Goal: Transaction & Acquisition: Purchase product/service

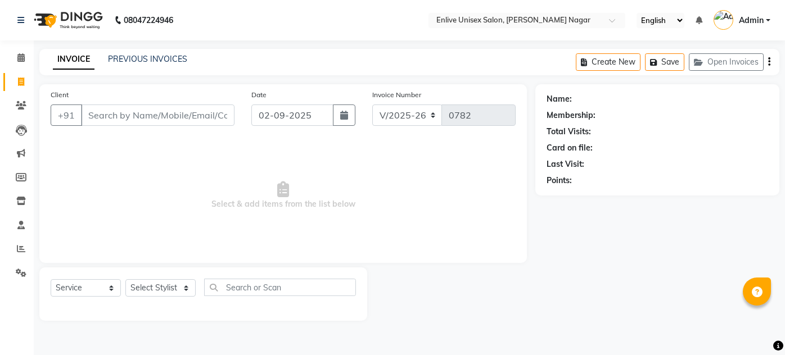
select select "145"
select select "service"
select select "84222"
click at [125, 279] on select "Select Stylist [PERSON_NAME] [PERSON_NAME] Nitin Sir sameer [PERSON_NAME] [PERS…" at bounding box center [160, 287] width 70 height 17
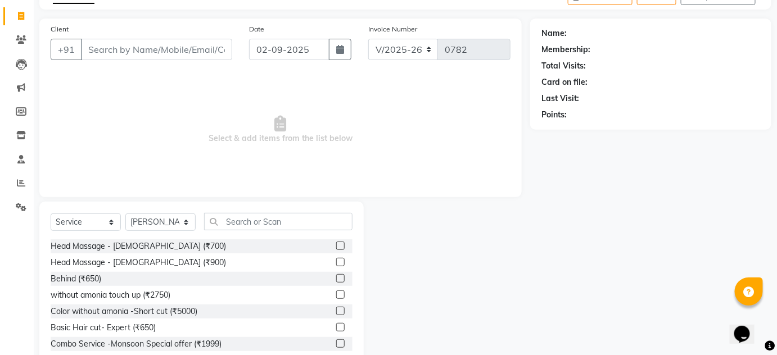
scroll to position [94, 0]
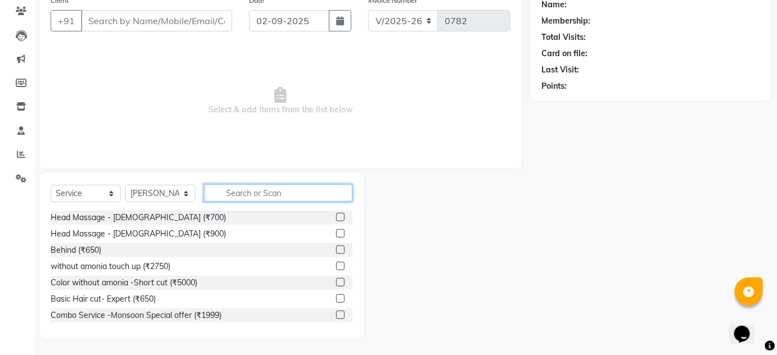
click at [314, 197] on input "text" at bounding box center [278, 192] width 148 height 17
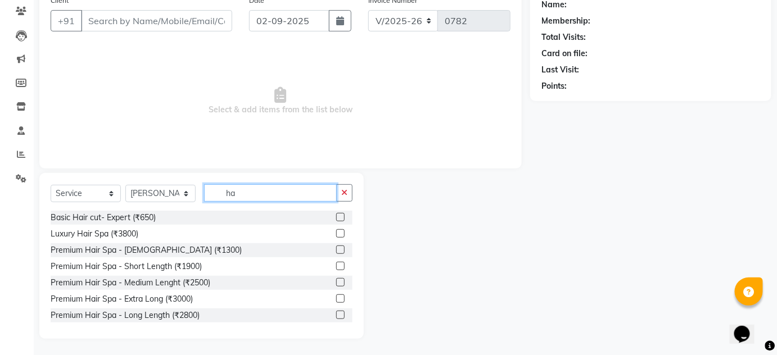
type input "h"
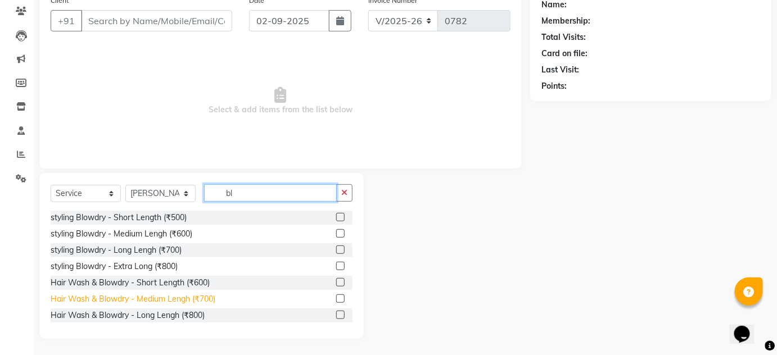
scroll to position [51, 0]
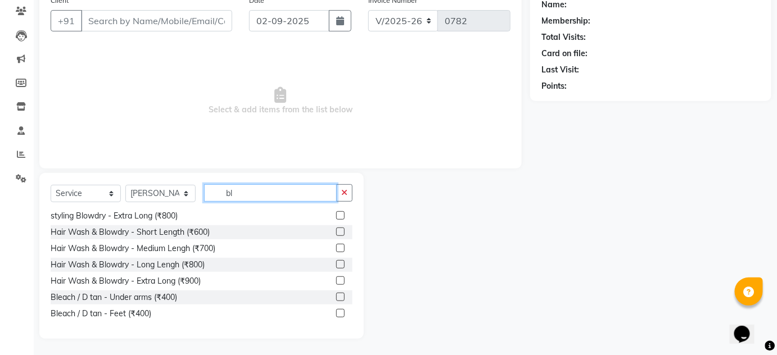
type input "bl"
click at [336, 263] on label at bounding box center [340, 264] width 8 height 8
click at [336, 263] on input "checkbox" at bounding box center [339, 264] width 7 height 7
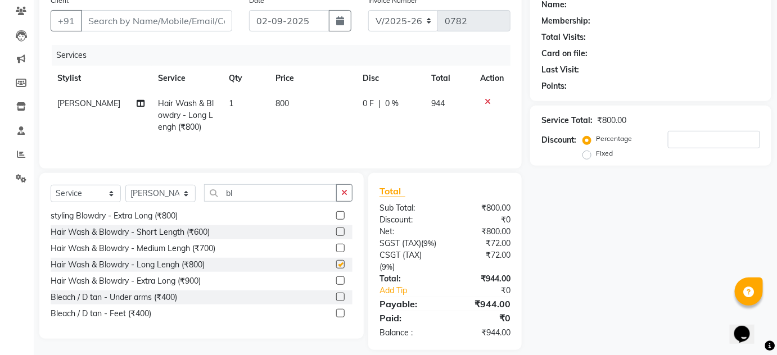
checkbox input "false"
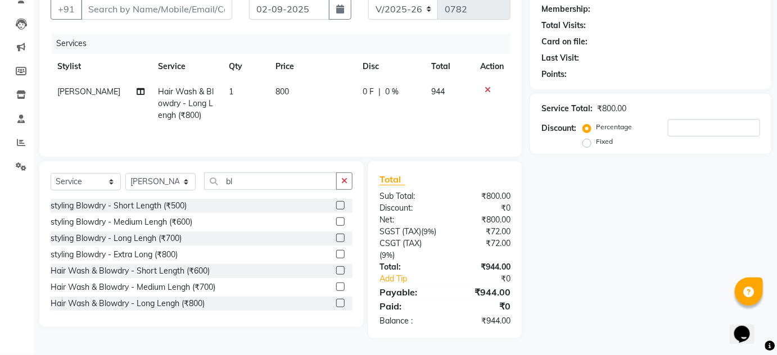
scroll to position [0, 0]
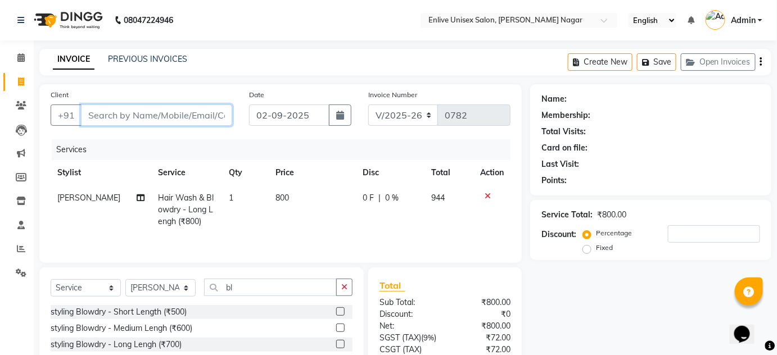
click at [142, 111] on input "Client" at bounding box center [156, 115] width 151 height 21
click at [153, 112] on input "Client" at bounding box center [156, 115] width 151 height 21
click at [121, 114] on input "Client" at bounding box center [156, 115] width 151 height 21
type input "9"
type input "0"
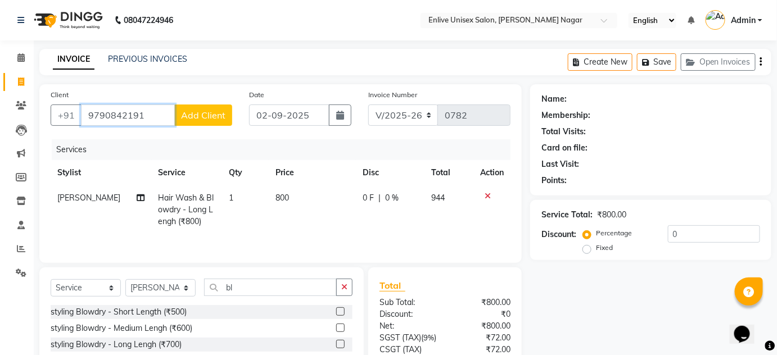
type input "9790842191"
click at [207, 110] on span "Add Client" at bounding box center [203, 115] width 44 height 11
select select "22"
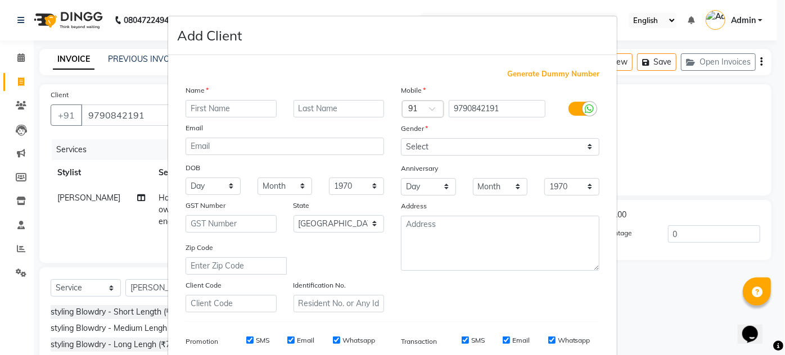
click at [189, 108] on input "text" at bounding box center [231, 108] width 91 height 17
type input "sarthek"
click at [315, 110] on input "text" at bounding box center [339, 108] width 91 height 17
type input "."
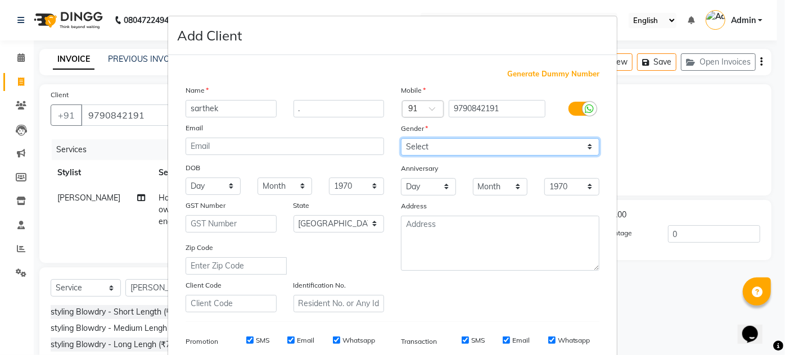
click at [544, 148] on select "Select Male Female Other Prefer Not To Say" at bounding box center [500, 146] width 198 height 17
select select "male"
click at [401, 138] on select "Select Male Female Other Prefer Not To Say" at bounding box center [500, 146] width 198 height 17
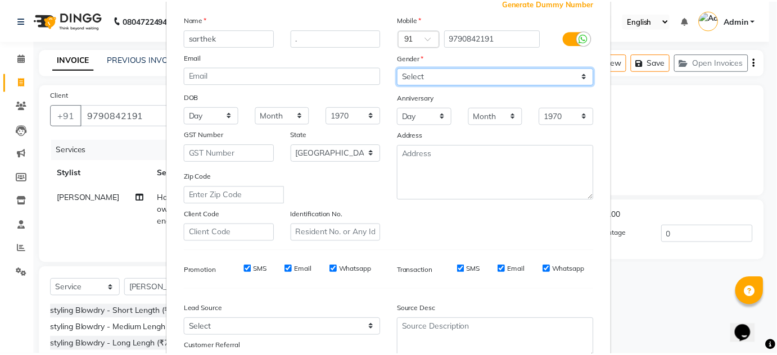
scroll to position [153, 0]
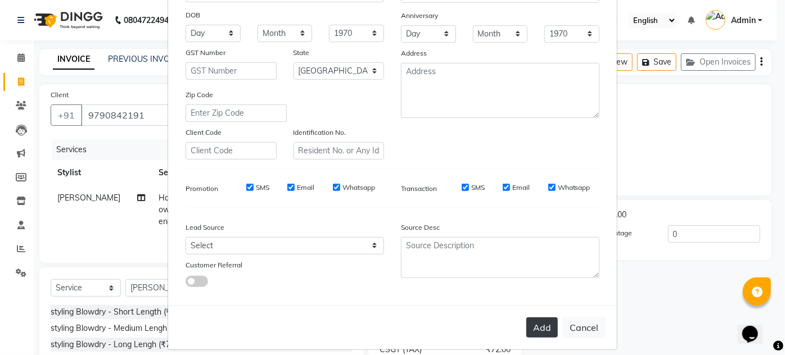
click at [537, 326] on button "Add" at bounding box center [541, 328] width 31 height 20
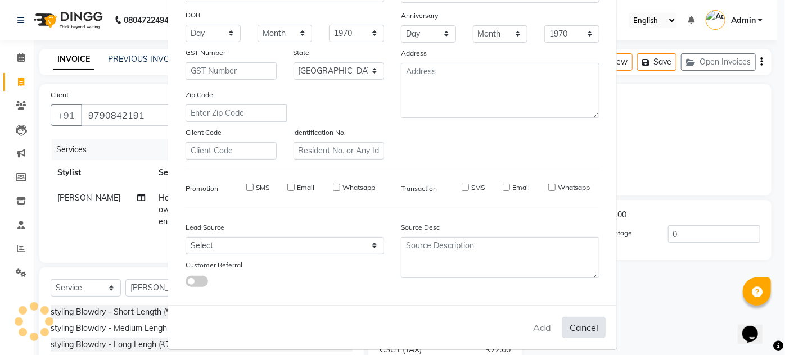
select select
select select "null"
select select
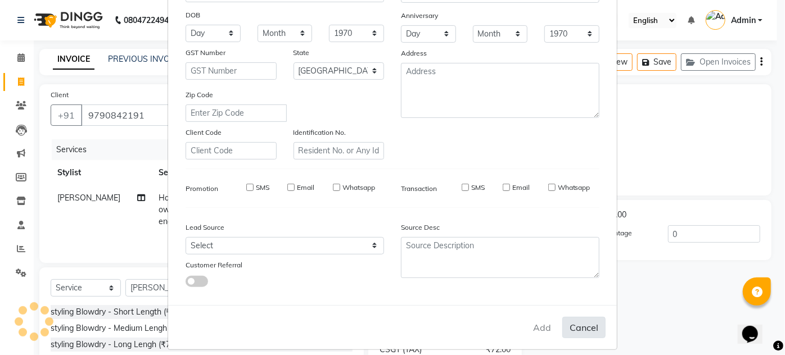
select select
checkbox input "false"
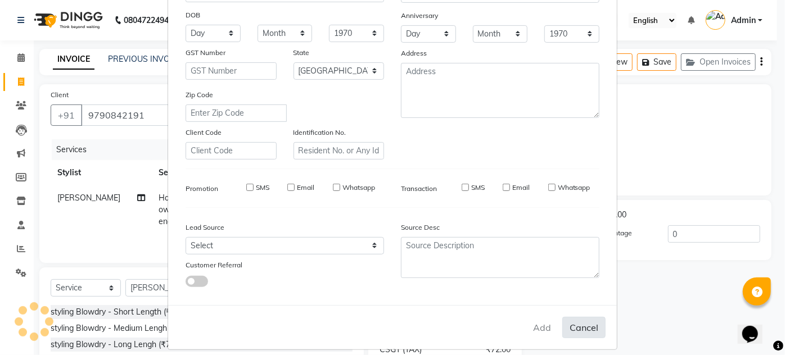
checkbox input "false"
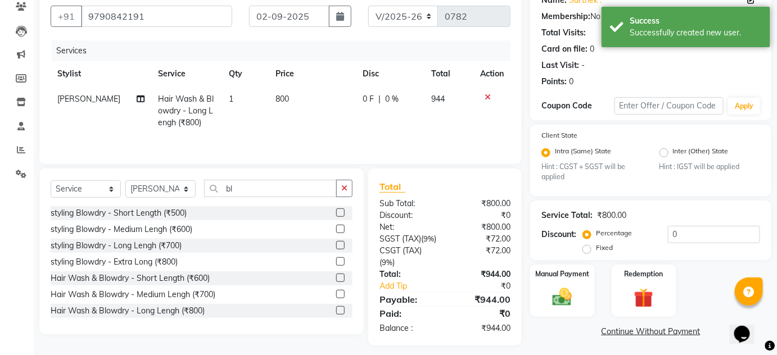
scroll to position [118, 0]
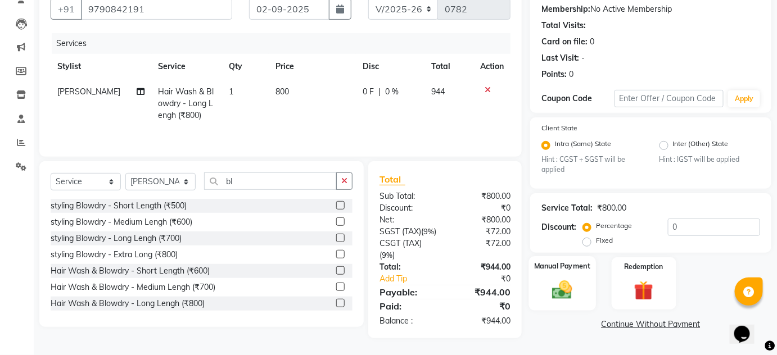
click at [588, 296] on div "Manual Payment" at bounding box center [562, 283] width 67 height 55
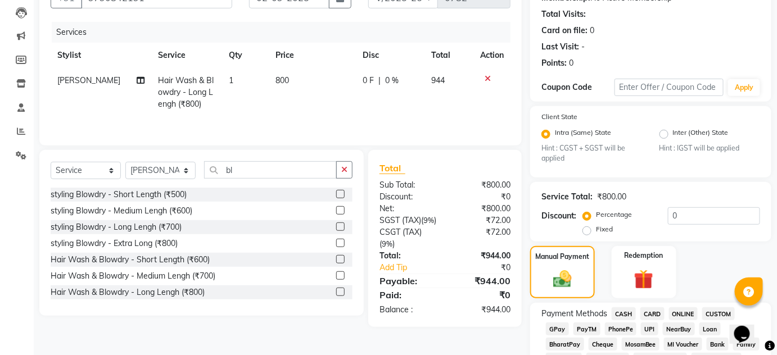
click at [685, 312] on span "ONLINE" at bounding box center [683, 314] width 29 height 13
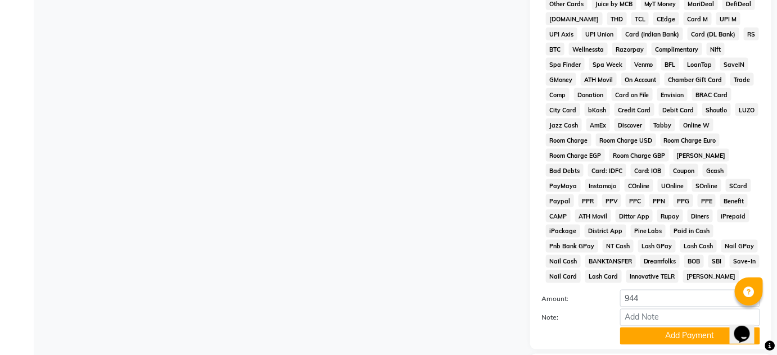
scroll to position [526, 0]
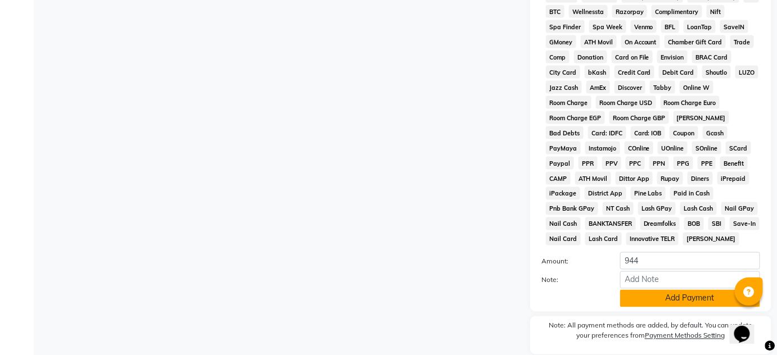
click at [678, 299] on button "Add Payment" at bounding box center [690, 298] width 140 height 17
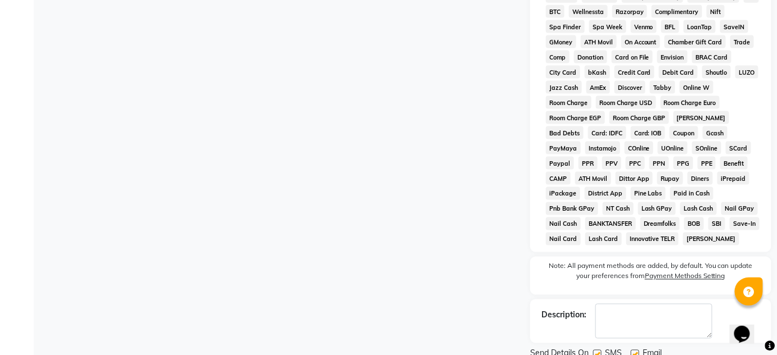
scroll to position [571, 0]
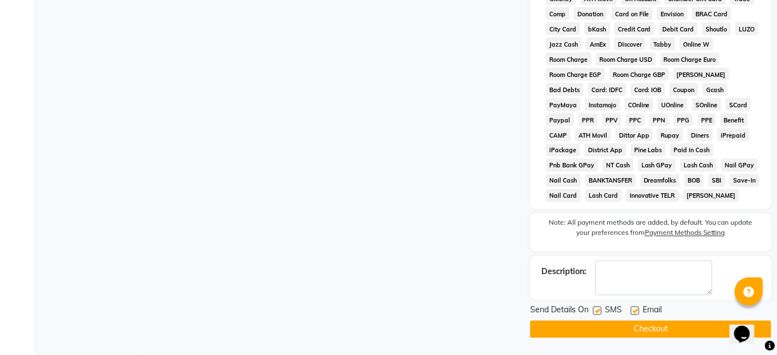
click at [669, 333] on button "Checkout" at bounding box center [650, 329] width 241 height 17
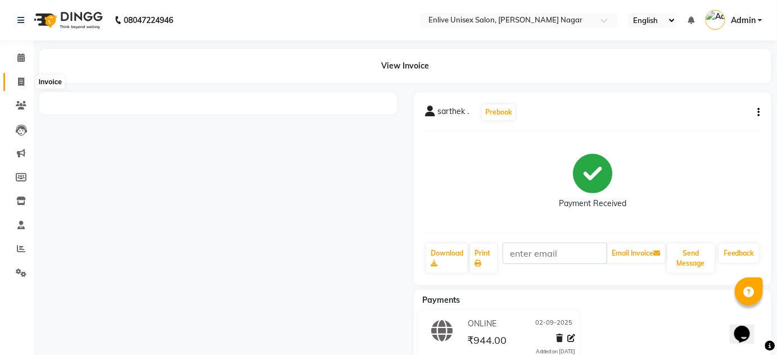
click at [23, 84] on icon at bounding box center [21, 82] width 6 height 8
select select "service"
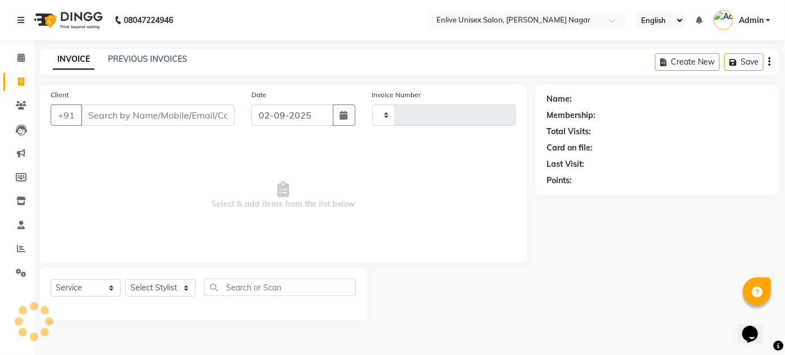
type input "0783"
select select "145"
click at [89, 66] on link "INVOICE" at bounding box center [74, 59] width 42 height 20
click at [144, 60] on link "PREVIOUS INVOICES" at bounding box center [147, 59] width 79 height 10
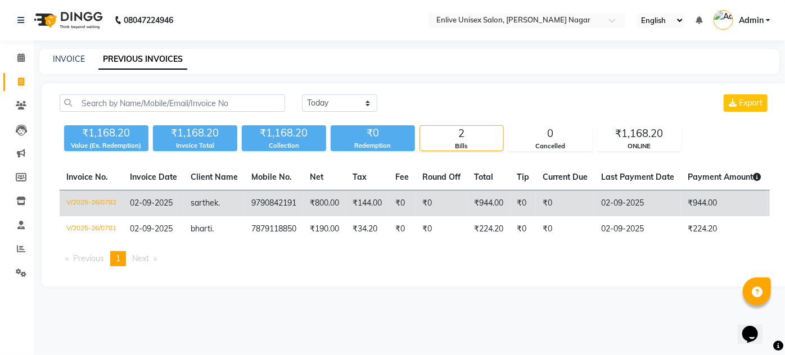
click at [255, 202] on td "9790842191" at bounding box center [274, 204] width 58 height 26
click at [377, 204] on td "₹144.00" at bounding box center [367, 204] width 43 height 26
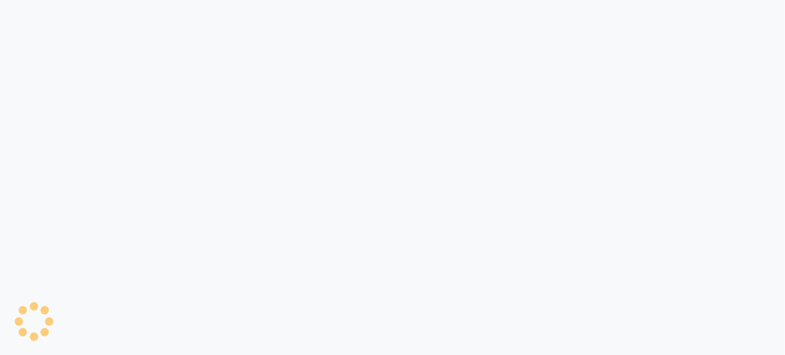
select select "service"
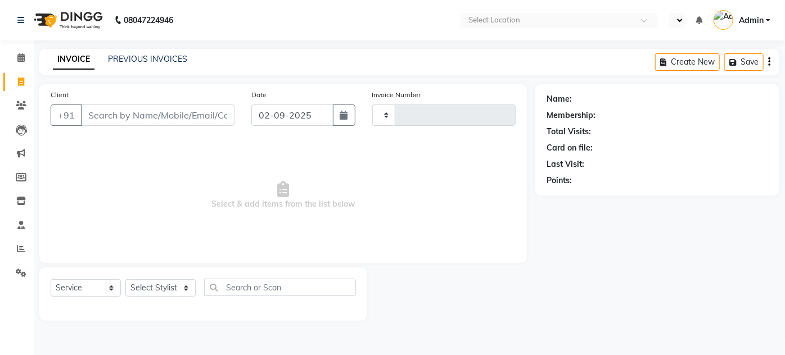
type input "0782"
select select "en"
select select "145"
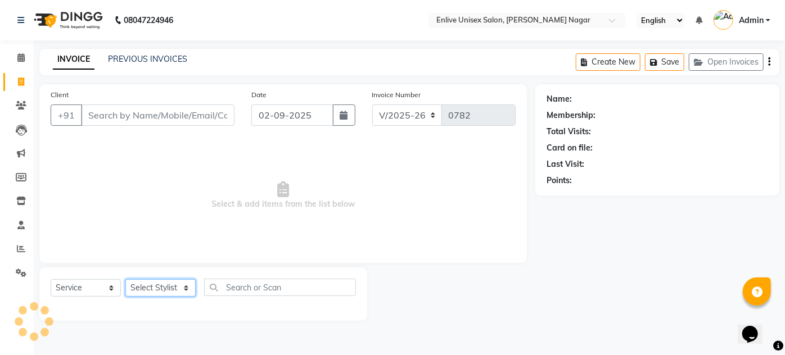
click at [171, 289] on select "Select Stylist" at bounding box center [160, 287] width 70 height 17
click at [166, 277] on div "Select Service Product Membership Package Voucher Prepaid Gift Card Select Styl…" at bounding box center [203, 294] width 328 height 53
click at [163, 286] on select "Select Stylist [PERSON_NAME] [PERSON_NAME] Nitin Sir sameer [PERSON_NAME] [PERS…" at bounding box center [160, 287] width 70 height 17
select select "84498"
click at [125, 279] on select "Select Stylist [PERSON_NAME] [PERSON_NAME] Nitin Sir sameer [PERSON_NAME] [PERS…" at bounding box center [160, 287] width 70 height 17
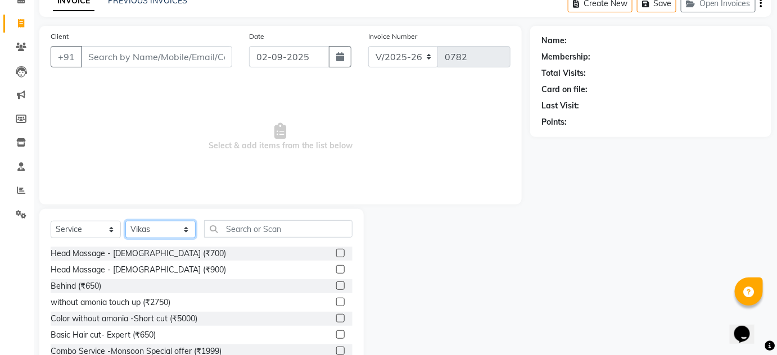
scroll to position [94, 0]
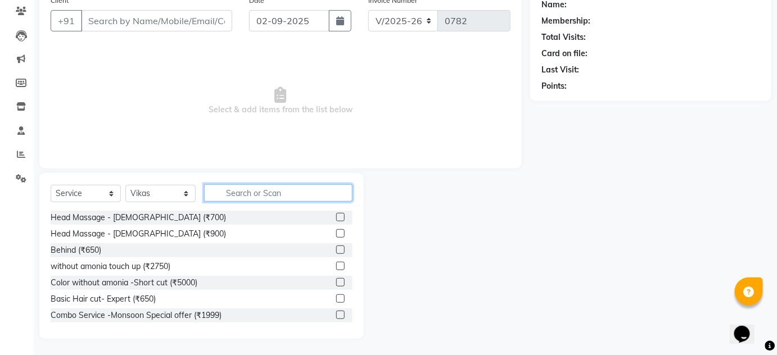
click at [230, 193] on input "text" at bounding box center [278, 192] width 148 height 17
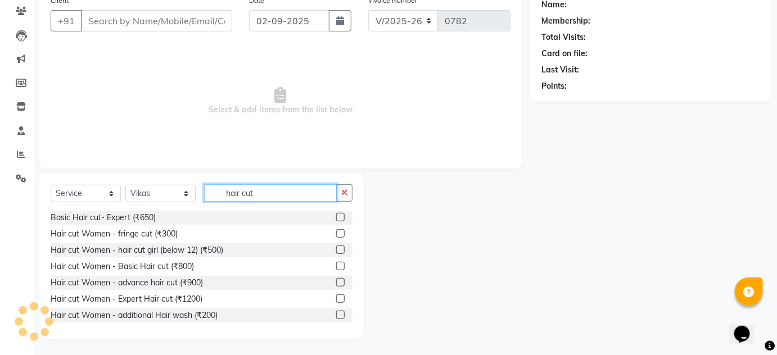
type input "hair cut"
click at [336, 216] on label at bounding box center [340, 217] width 8 height 8
click at [336, 216] on input "checkbox" at bounding box center [339, 217] width 7 height 7
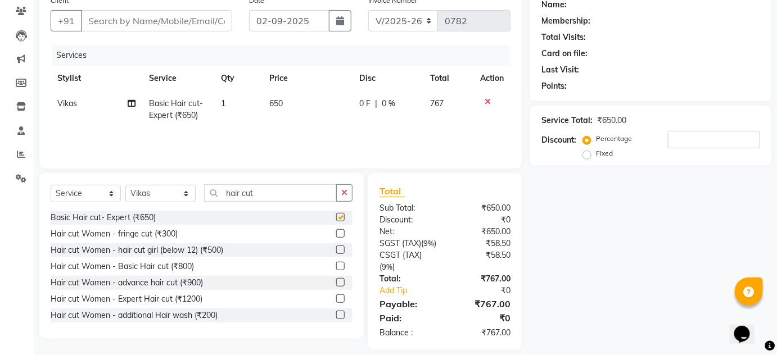
checkbox input "false"
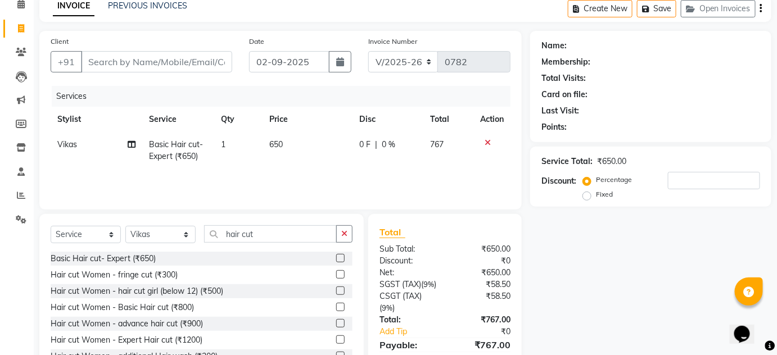
scroll to position [118, 0]
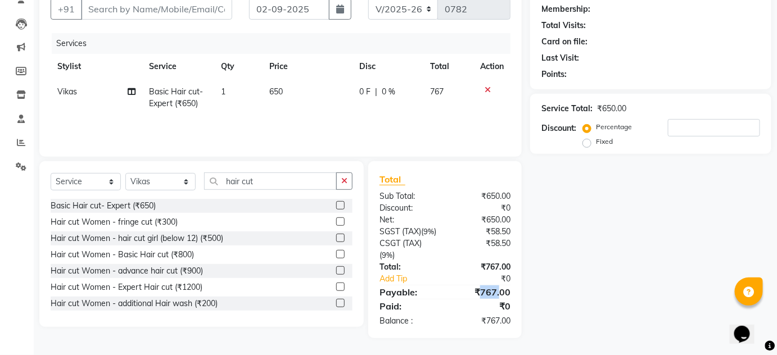
drag, startPoint x: 498, startPoint y: 292, endPoint x: 482, endPoint y: 294, distance: 15.3
click at [482, 294] on div "₹767.00" at bounding box center [482, 292] width 74 height 13
click at [565, 281] on div "Name: Membership: Total Visits: Card on file: Last Visit: Points: Service Total…" at bounding box center [655, 158] width 250 height 360
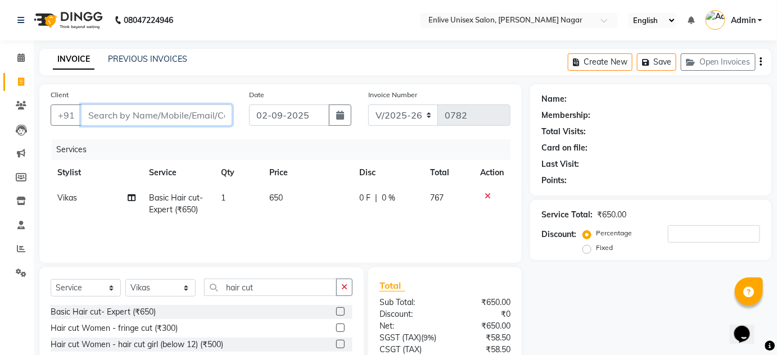
click at [145, 118] on input "Client" at bounding box center [156, 115] width 151 height 21
type input "9"
type input "0"
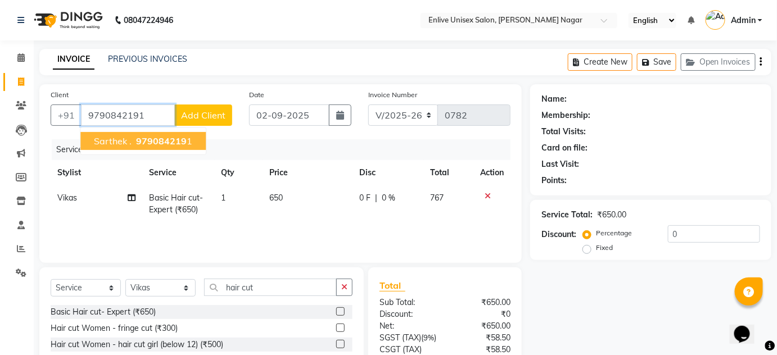
type input "9790842191"
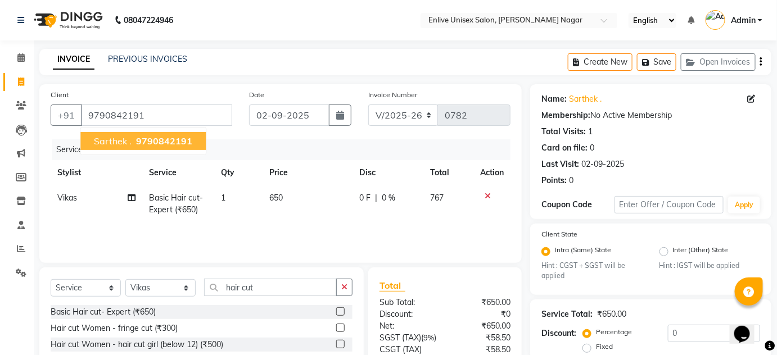
click at [136, 137] on span "9790842191" at bounding box center [164, 141] width 56 height 11
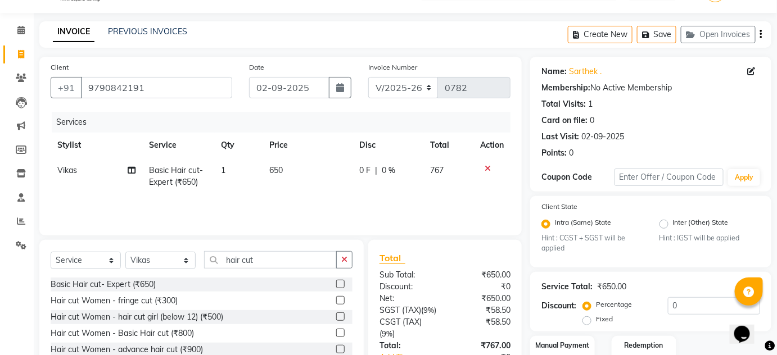
scroll to position [51, 0]
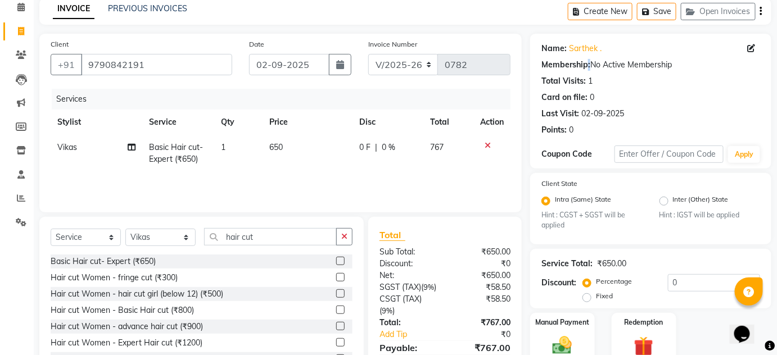
drag, startPoint x: 588, startPoint y: 67, endPoint x: 663, endPoint y: 69, distance: 75.4
click at [663, 69] on div "Membership: No Active Membership" at bounding box center [650, 65] width 219 height 12
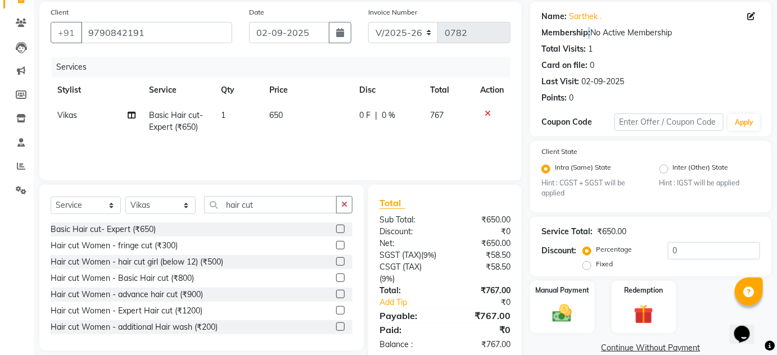
scroll to position [118, 0]
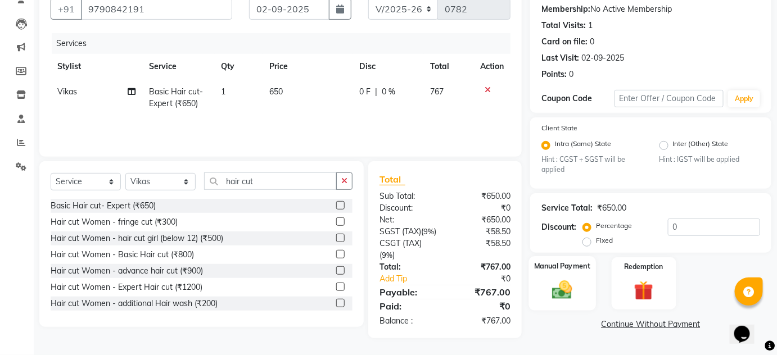
click at [540, 290] on div "Manual Payment" at bounding box center [562, 283] width 67 height 55
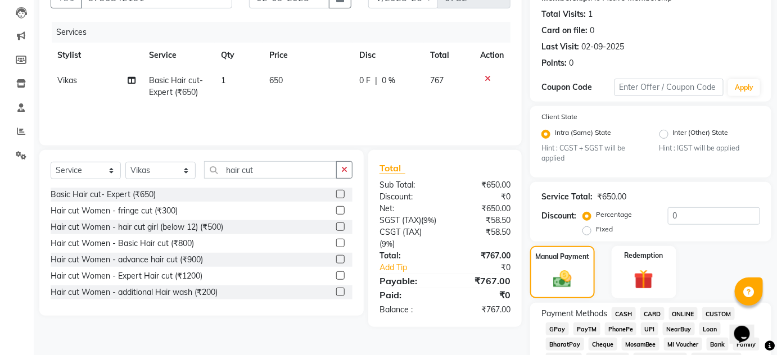
click at [673, 317] on span "ONLINE" at bounding box center [683, 314] width 29 height 13
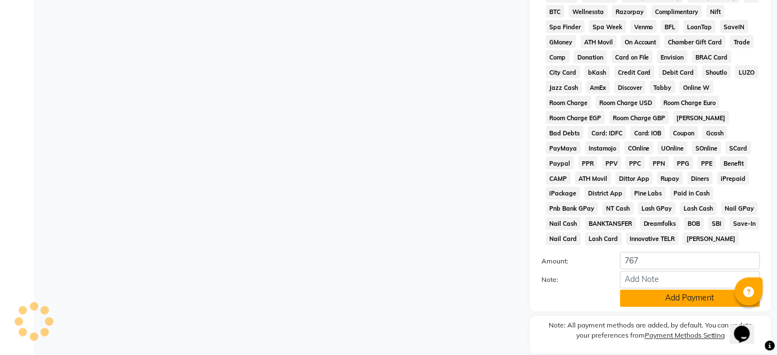
click at [639, 304] on button "Add Payment" at bounding box center [690, 298] width 140 height 17
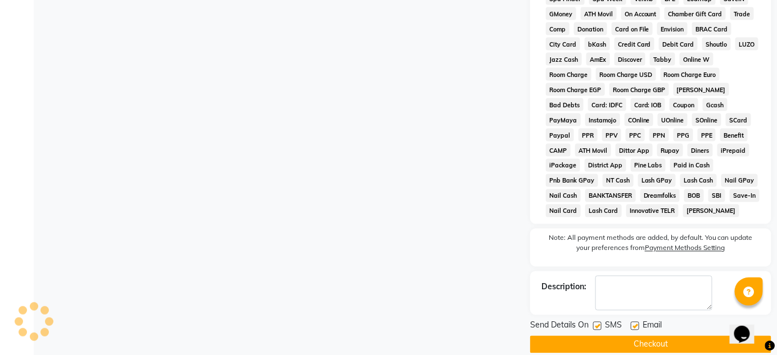
scroll to position [571, 0]
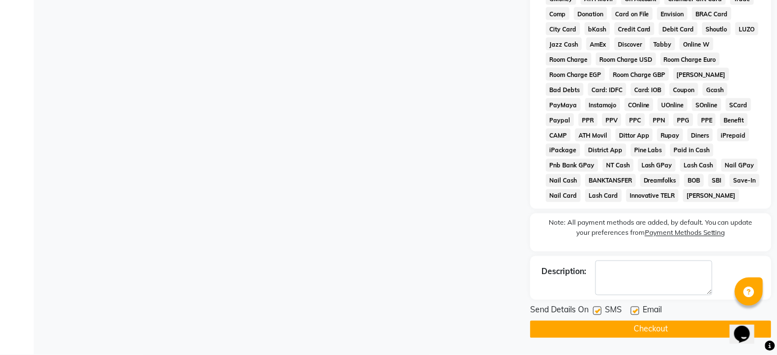
click at [635, 324] on button "Checkout" at bounding box center [650, 329] width 241 height 17
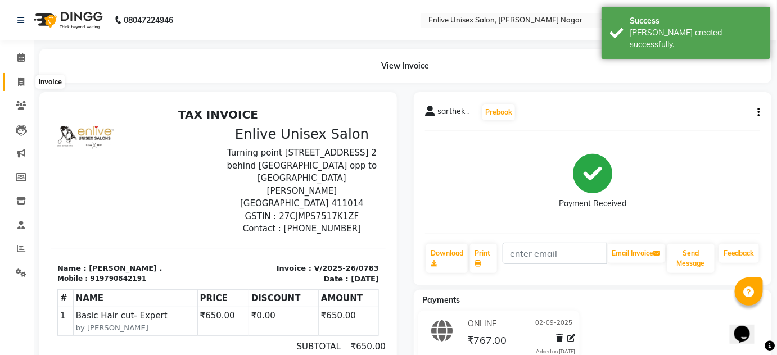
click at [13, 82] on span at bounding box center [21, 82] width 20 height 13
select select "145"
select select "service"
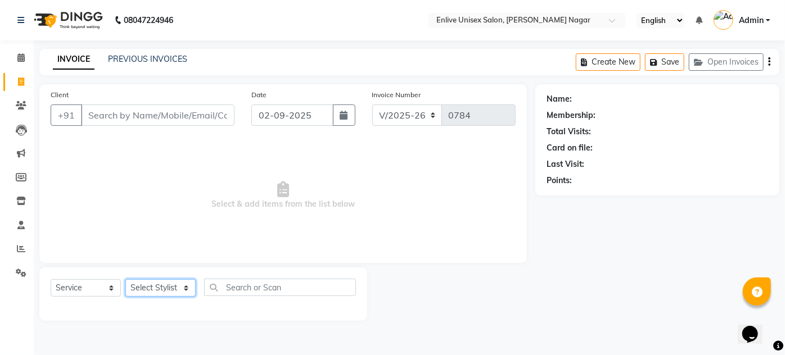
click at [141, 285] on select "Select Stylist Amin Shaikh Arti lohar Nitin Sir sameer Shubhangi Vikas Yasmeen" at bounding box center [160, 287] width 70 height 17
select select "75723"
click at [125, 279] on select "Select Stylist Amin Shaikh Arti lohar Nitin Sir sameer Shubhangi Vikas Yasmeen" at bounding box center [160, 287] width 70 height 17
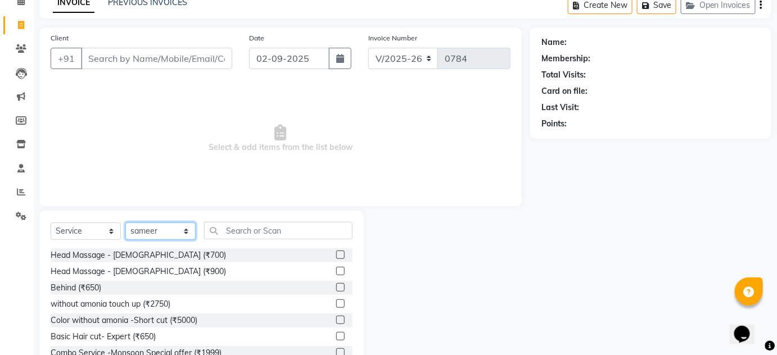
scroll to position [94, 0]
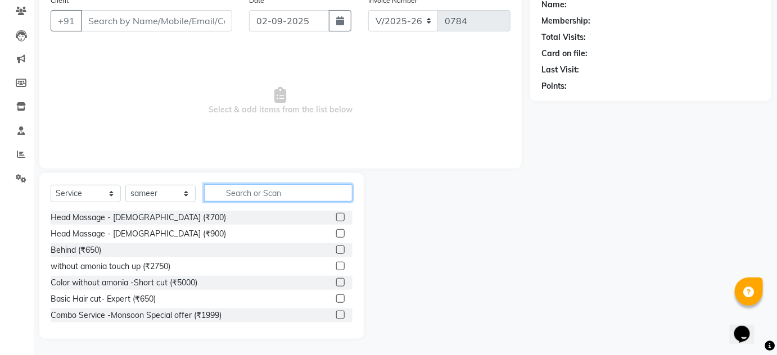
click at [225, 197] on input "text" at bounding box center [278, 192] width 148 height 17
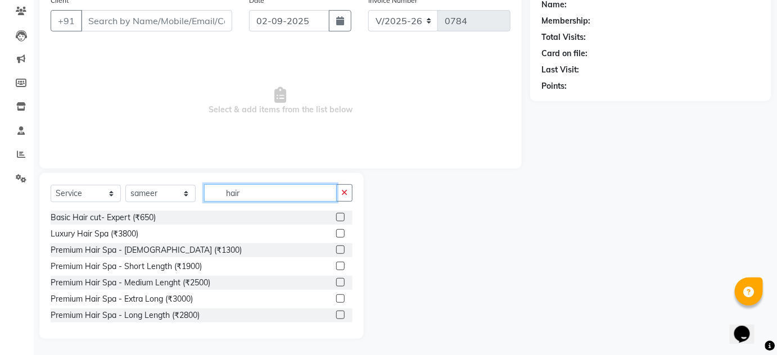
type input "hair"
click at [237, 199] on input "hair" at bounding box center [270, 192] width 133 height 17
click at [238, 197] on input "hair" at bounding box center [270, 192] width 133 height 17
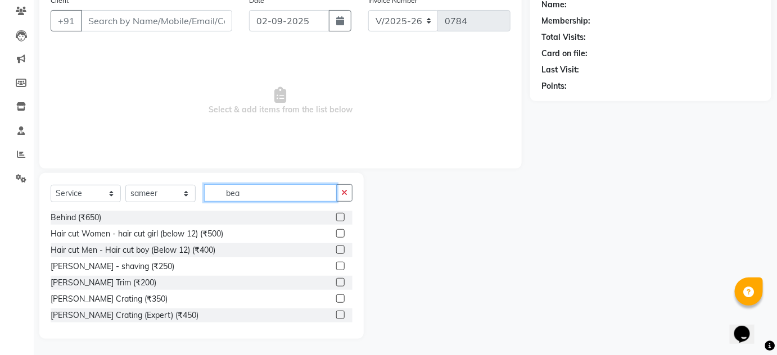
scroll to position [64, 0]
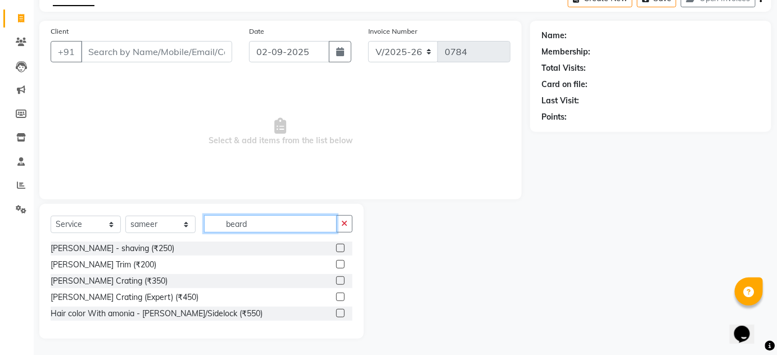
type input "beard"
click at [340, 280] on label at bounding box center [340, 281] width 8 height 8
click at [340, 280] on input "checkbox" at bounding box center [339, 281] width 7 height 7
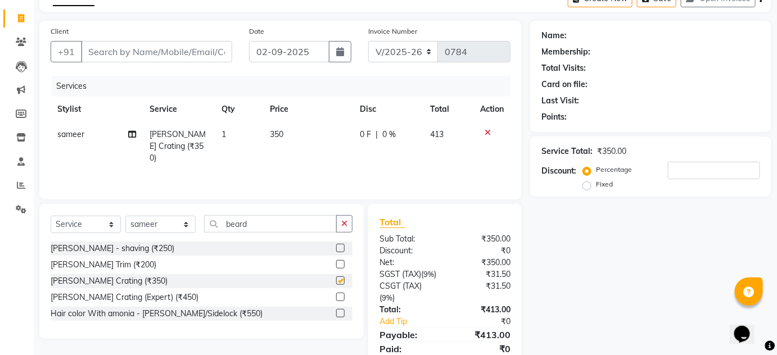
checkbox input "false"
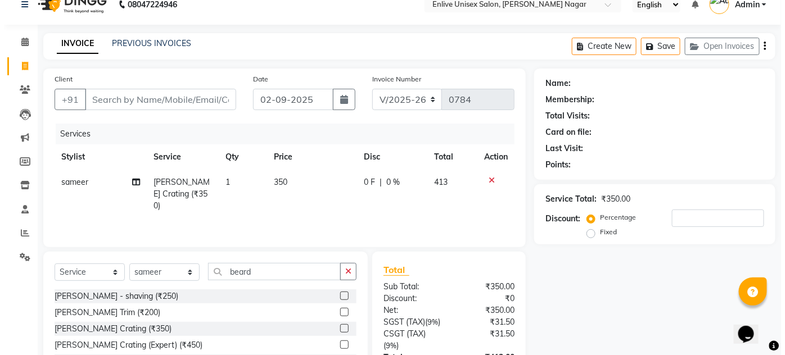
scroll to position [15, 0]
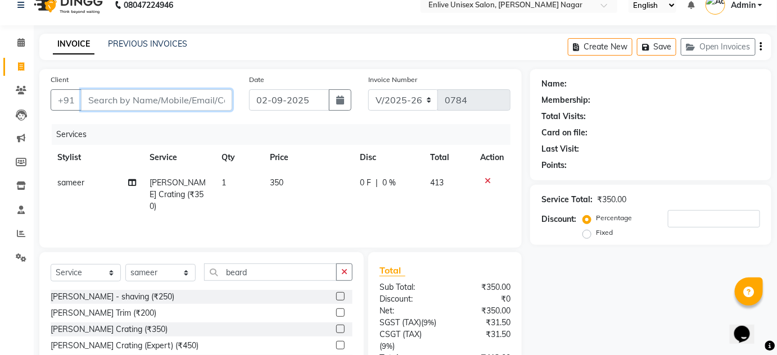
click at [182, 107] on input "Client" at bounding box center [156, 99] width 151 height 21
type input "9"
type input "0"
type input "9325641967"
click at [205, 92] on button "Add Client" at bounding box center [203, 99] width 58 height 21
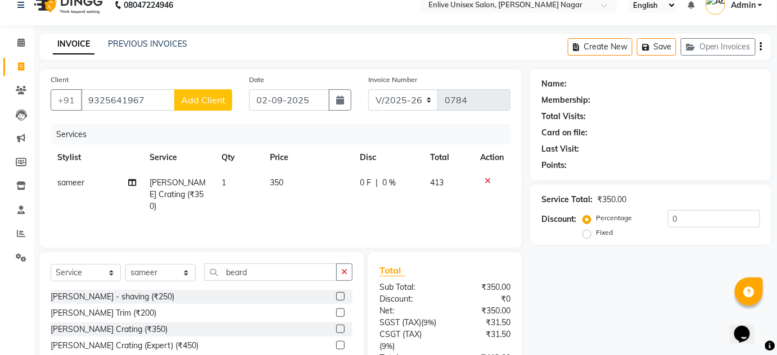
select select "22"
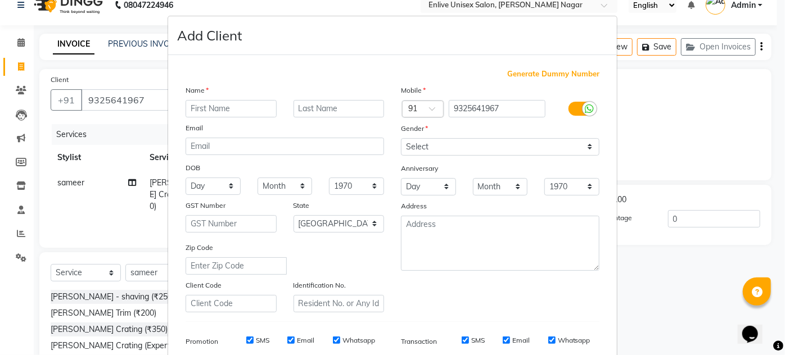
click at [231, 105] on input "text" at bounding box center [231, 108] width 91 height 17
type input "[PERSON_NAME]"
click at [320, 106] on input "text" at bounding box center [339, 108] width 91 height 17
type input "."
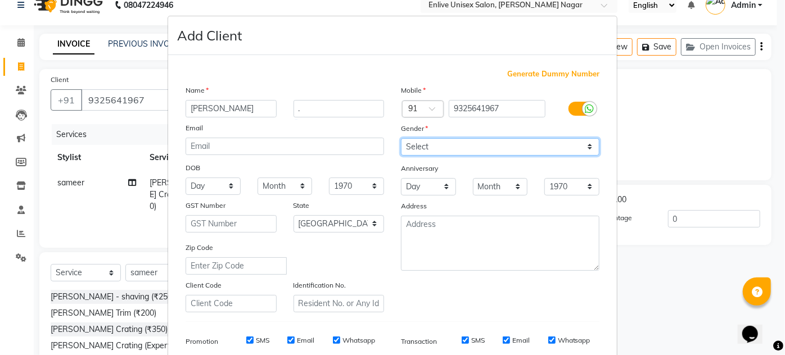
click at [416, 146] on select "Select Male Female Other Prefer Not To Say" at bounding box center [500, 146] width 198 height 17
select select "male"
click at [401, 138] on select "Select Male Female Other Prefer Not To Say" at bounding box center [500, 146] width 198 height 17
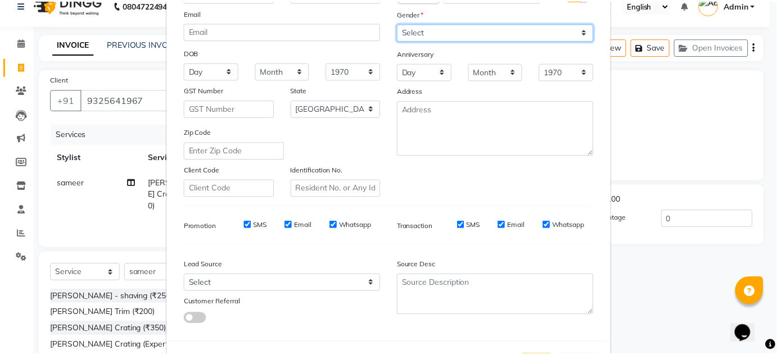
scroll to position [163, 0]
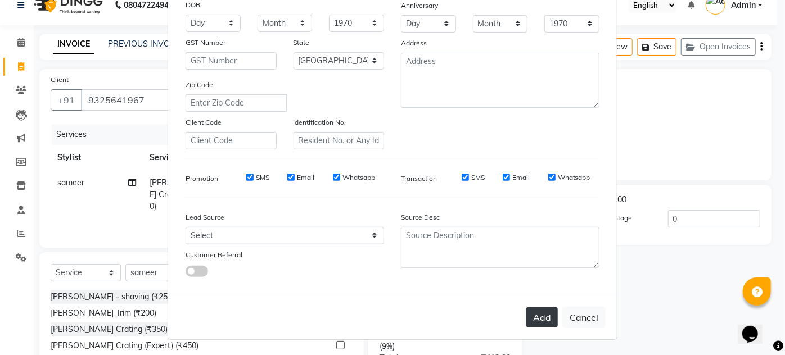
click at [532, 311] on button "Add" at bounding box center [541, 318] width 31 height 20
select select
select select "null"
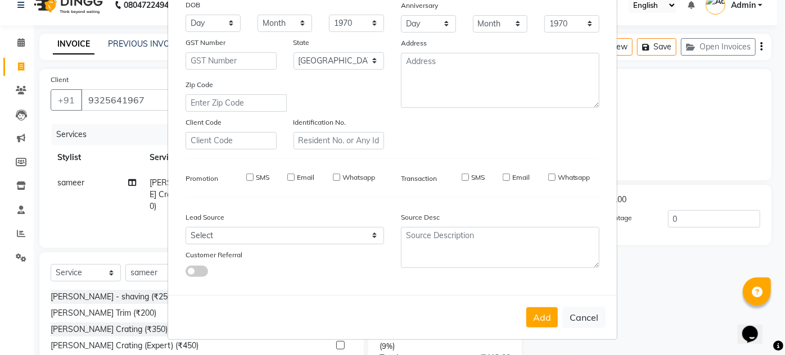
select select
checkbox input "false"
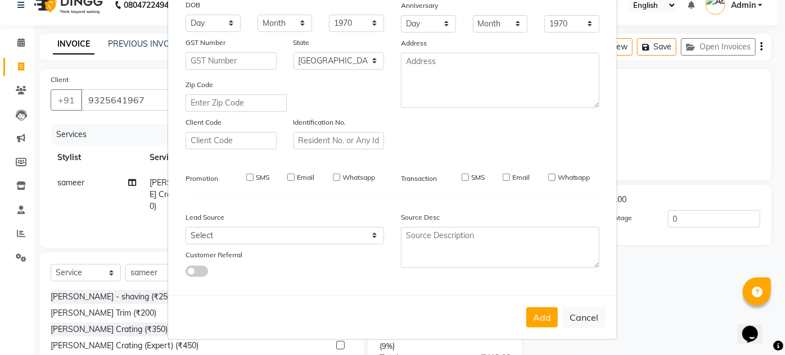
checkbox input "false"
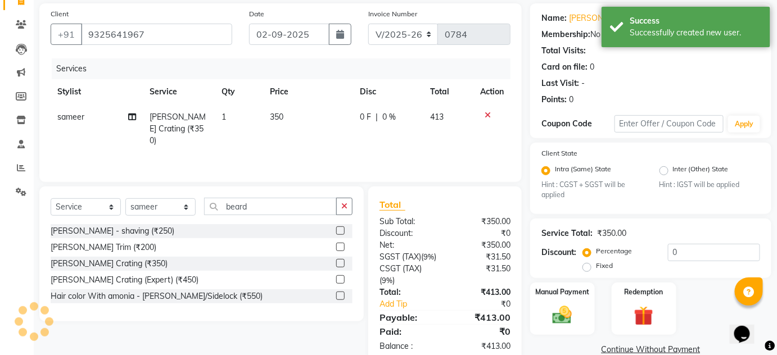
scroll to position [118, 0]
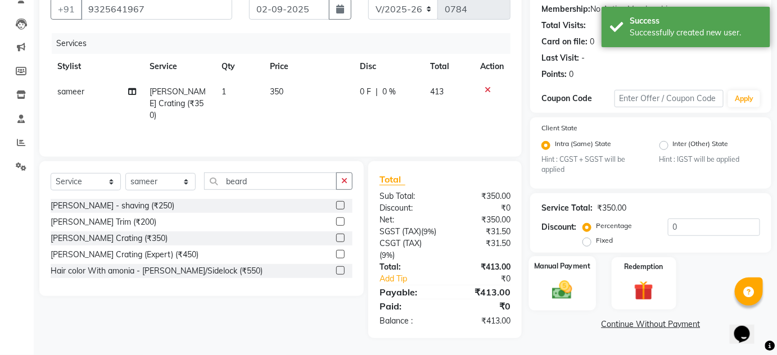
click at [543, 277] on div "Manual Payment" at bounding box center [562, 283] width 67 height 55
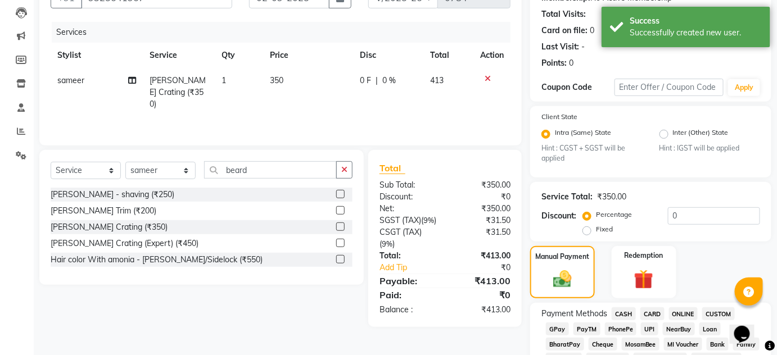
click at [684, 308] on span "ONLINE" at bounding box center [683, 314] width 29 height 13
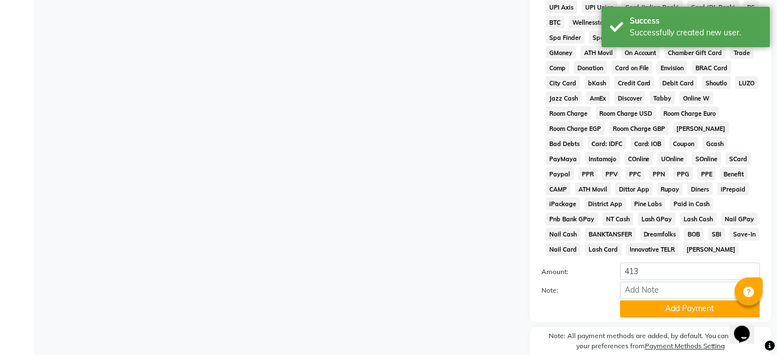
scroll to position [516, 0]
click at [640, 304] on button "Add Payment" at bounding box center [690, 309] width 140 height 17
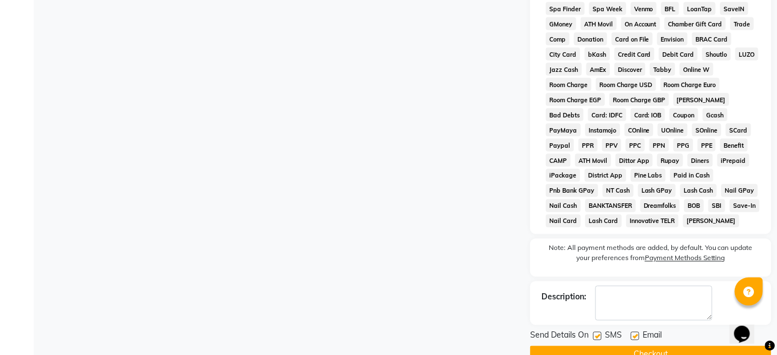
scroll to position [571, 0]
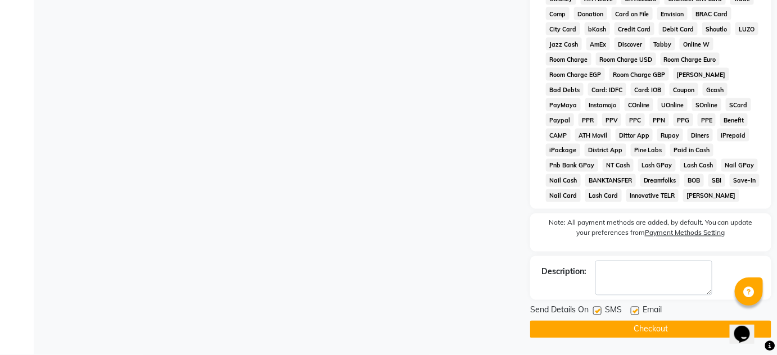
click at [622, 336] on button "Checkout" at bounding box center [650, 329] width 241 height 17
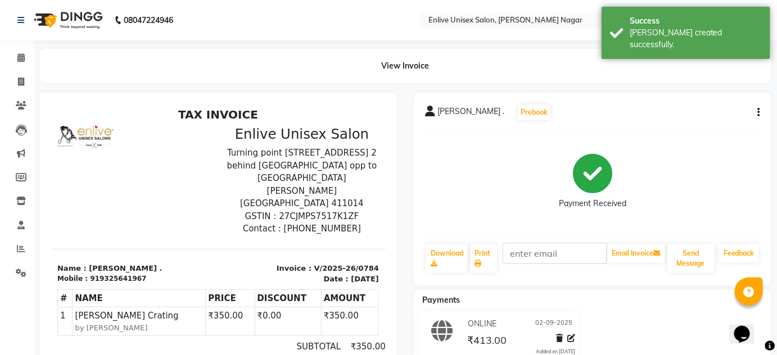
click at [628, 322] on div "ONLINE 02-09-2025 ₹413.00 Added on 02-09-2025" at bounding box center [592, 338] width 374 height 54
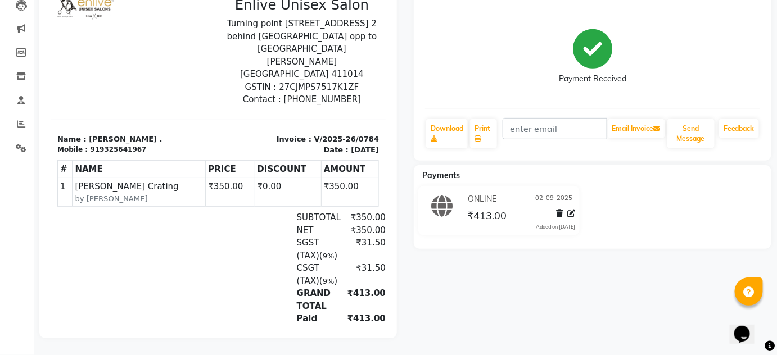
scroll to position [132, 0]
drag, startPoint x: 340, startPoint y: 290, endPoint x: 346, endPoint y: 290, distance: 6.8
click at [346, 313] on div "₹413.00" at bounding box center [361, 319] width 48 height 13
click at [442, 298] on div "rupendra . Prebook Payment Received Download Print Email Invoice Send Message F…" at bounding box center [592, 152] width 374 height 371
click at [397, 281] on div at bounding box center [218, 152] width 374 height 371
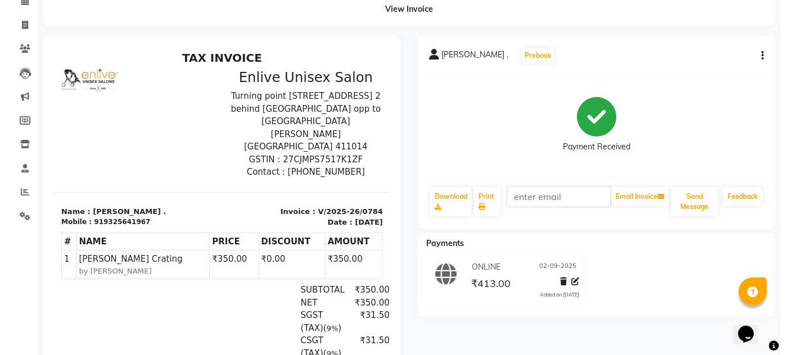
scroll to position [0, 0]
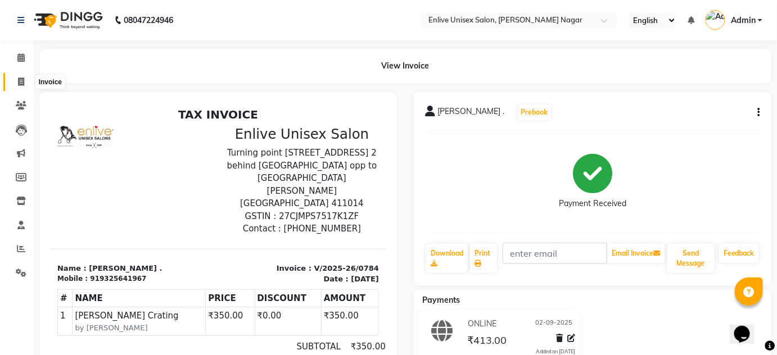
click at [24, 84] on icon at bounding box center [21, 82] width 6 height 8
select select "service"
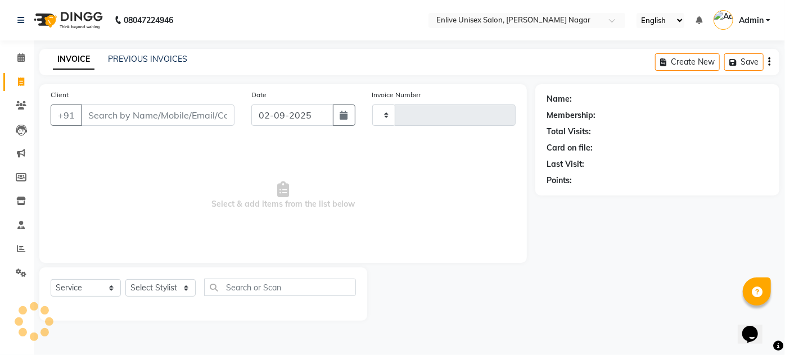
type input "0785"
select select "145"
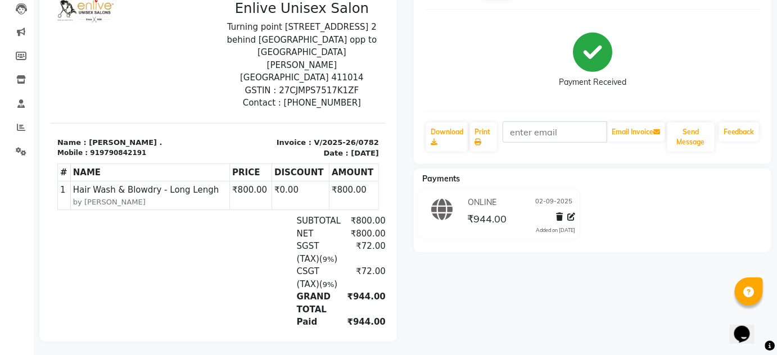
scroll to position [132, 0]
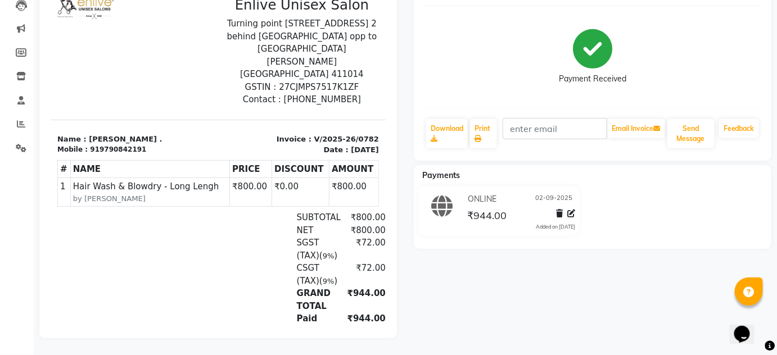
drag, startPoint x: 287, startPoint y: 288, endPoint x: 326, endPoint y: 292, distance: 38.9
click at [326, 313] on div "Paid ₹944.00" at bounding box center [271, 319] width 228 height 13
click at [516, 270] on div "sarthek . Prebook Payment Received Download Print Email Invoice Send Message Fe…" at bounding box center [592, 152] width 374 height 371
click at [210, 288] on div "GRAND TOTAL ₹944.00" at bounding box center [271, 300] width 228 height 25
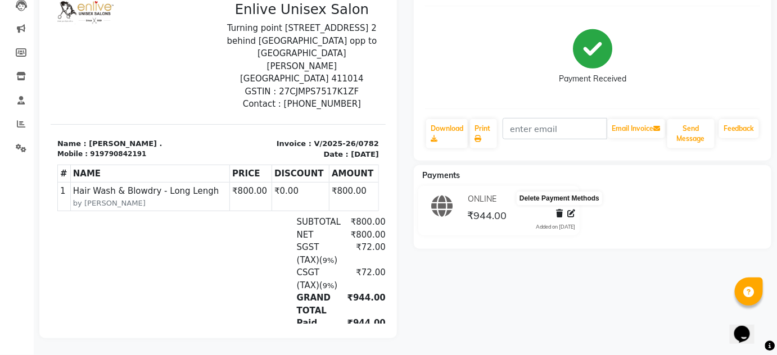
click at [558, 210] on icon at bounding box center [559, 214] width 7 height 8
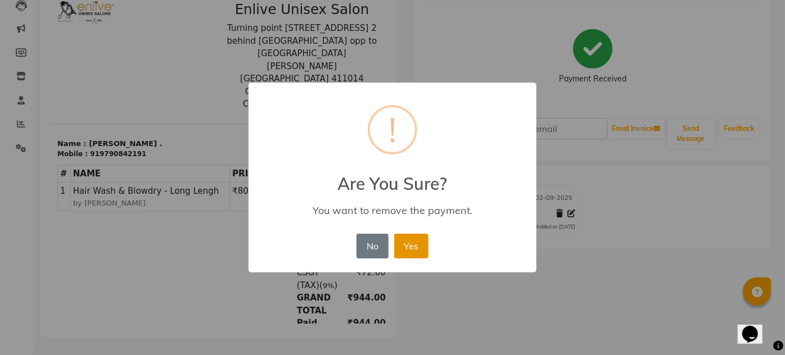
click at [417, 247] on button "Yes" at bounding box center [411, 246] width 34 height 25
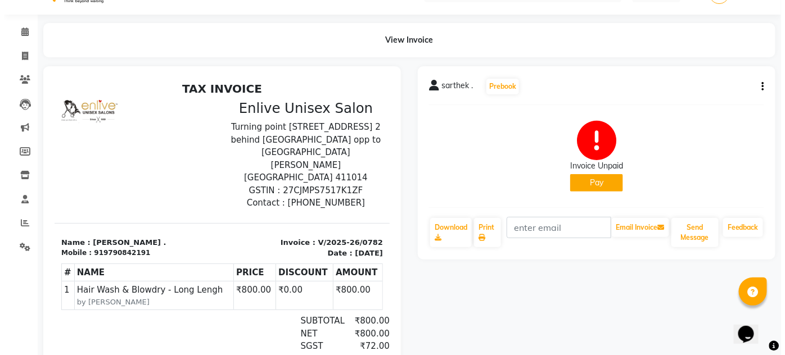
scroll to position [0, 0]
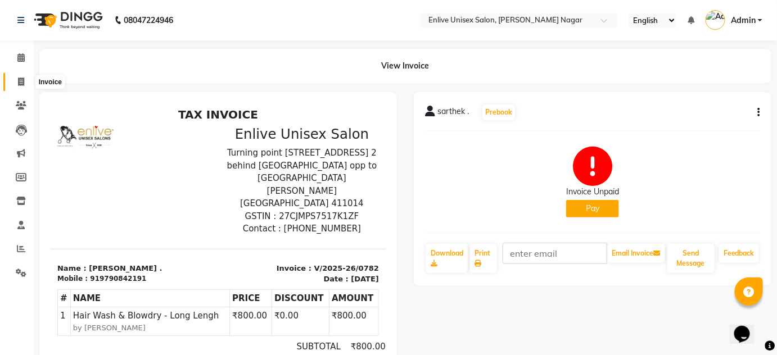
click at [22, 80] on icon at bounding box center [21, 82] width 6 height 8
select select "service"
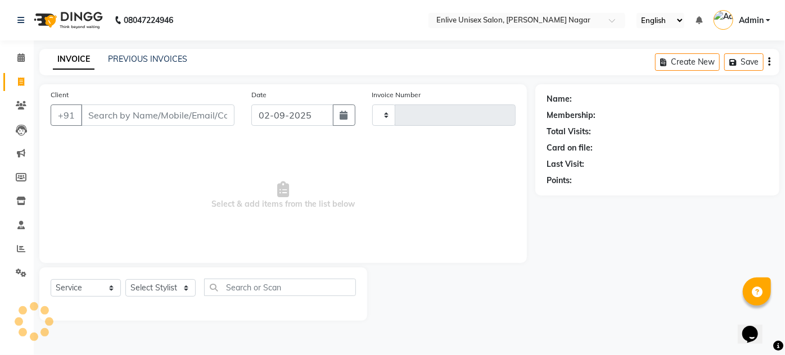
type input "0783"
select select "145"
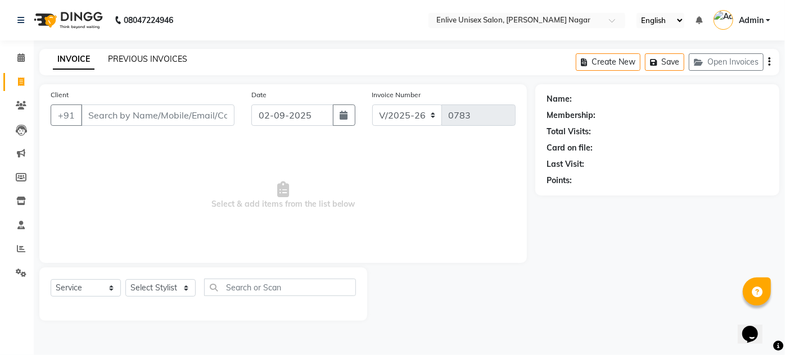
click at [160, 59] on link "PREVIOUS INVOICES" at bounding box center [147, 59] width 79 height 10
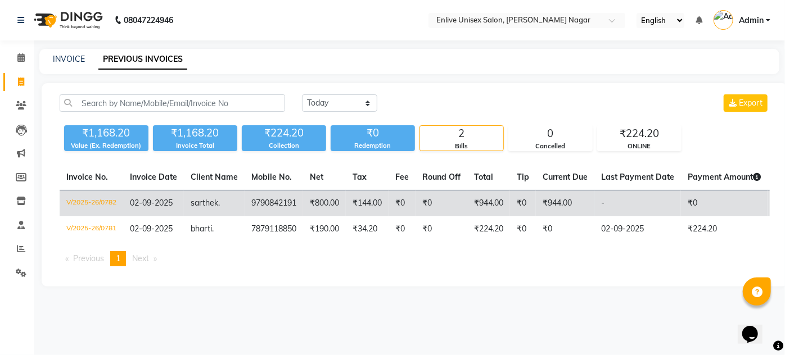
click at [261, 202] on td "9790842191" at bounding box center [274, 204] width 58 height 26
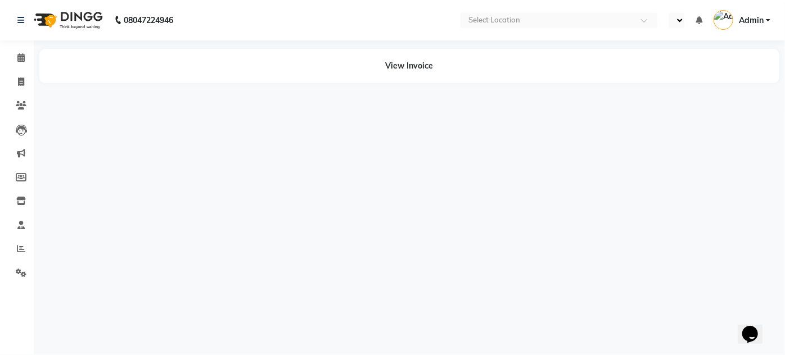
select select "en"
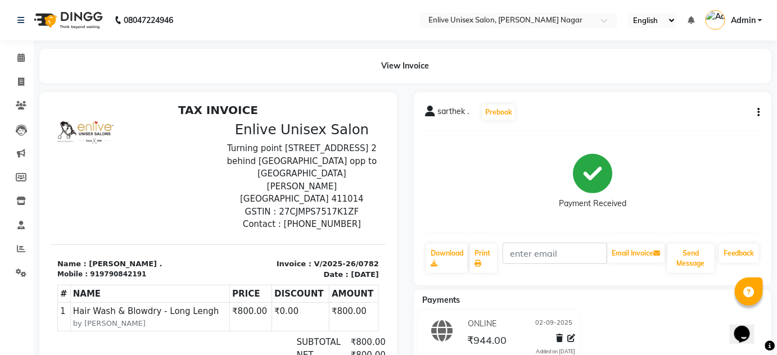
scroll to position [132, 0]
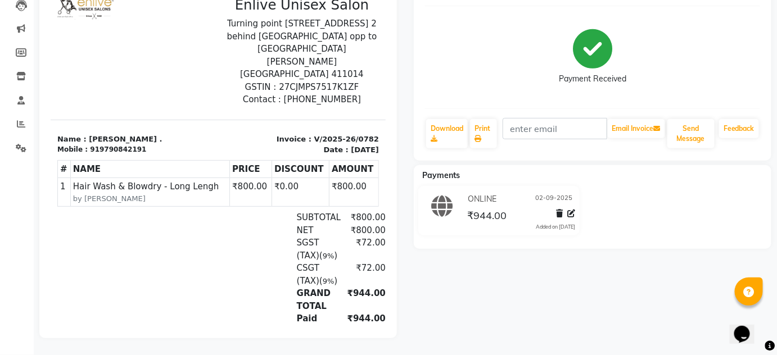
drag, startPoint x: 346, startPoint y: 265, endPoint x: 360, endPoint y: 258, distance: 16.3
click at [360, 258] on div "SUBTOTAL ₹800.00 NET ₹800.00 SGST (Tax) ( 9% ) ₹72.00 (" at bounding box center [271, 269] width 214 height 114
click at [445, 297] on div "sarthek . Prebook Payment Received Download Print Email Invoice Send Message Fe…" at bounding box center [592, 152] width 374 height 371
click at [505, 314] on div "sarthek . Prebook Payment Received Download Print Email Invoice Send Message Fe…" at bounding box center [592, 152] width 374 height 371
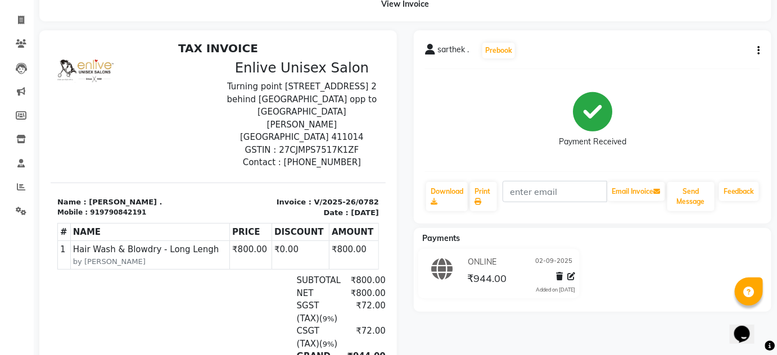
scroll to position [0, 0]
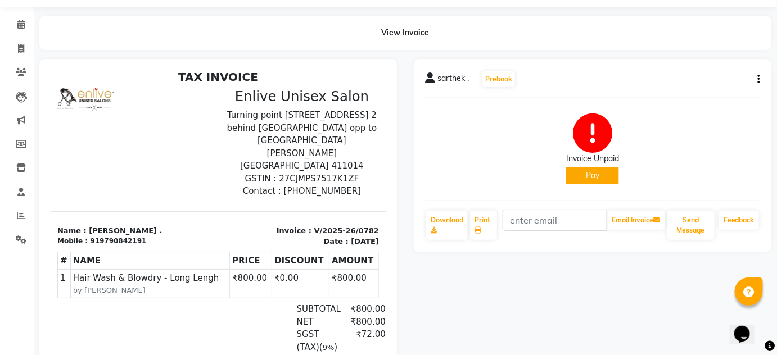
scroll to position [51, 0]
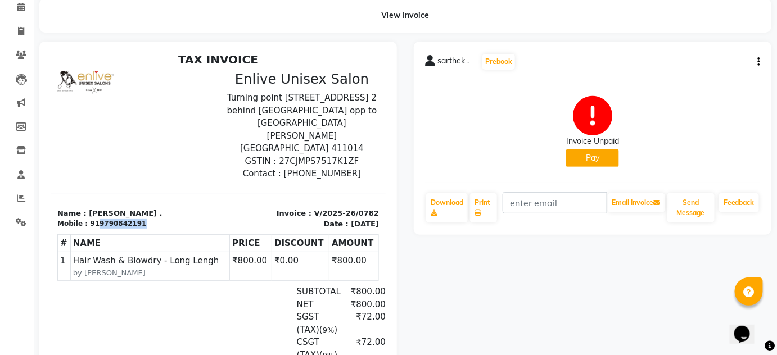
drag, startPoint x: 91, startPoint y: 195, endPoint x: 134, endPoint y: 202, distance: 44.4
click at [134, 218] on div "Mobile : 919790842191" at bounding box center [134, 223] width 154 height 10
click at [125, 160] on div "TAX INVOICE Enlive Unisex Salon [GEOGRAPHIC_DATA][STREET_ADDRESS] 2 behind [GEO…" at bounding box center [217, 244] width 335 height 384
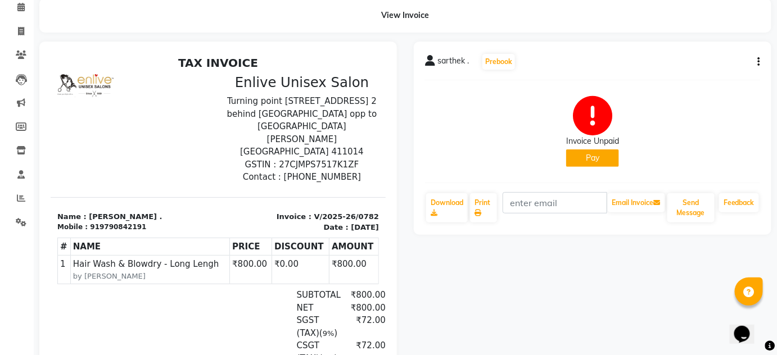
scroll to position [0, 0]
click at [757, 59] on button "button" at bounding box center [756, 62] width 7 height 12
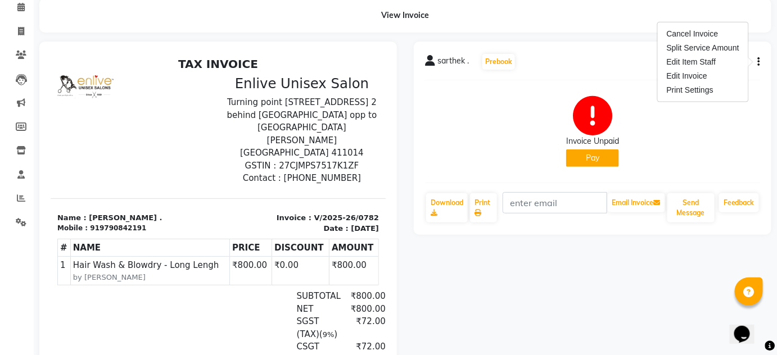
click at [694, 120] on div "Invoice Unpaid Pay" at bounding box center [592, 131] width 335 height 84
click at [758, 62] on icon "button" at bounding box center [759, 62] width 2 height 1
click at [687, 29] on div "Cancel Invoice" at bounding box center [703, 34] width 77 height 14
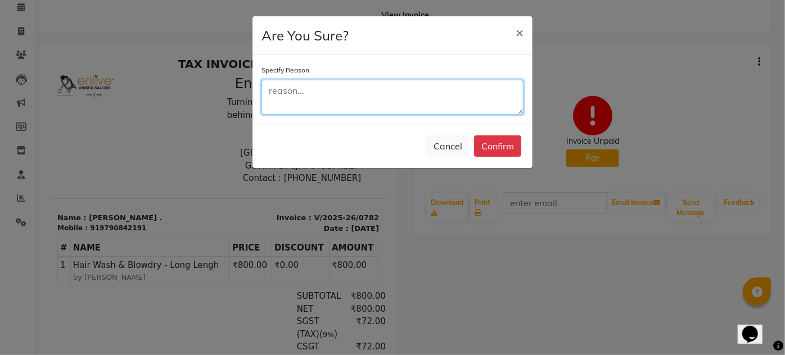
click at [299, 93] on textarea at bounding box center [392, 97] width 262 height 35
type textarea "rong"
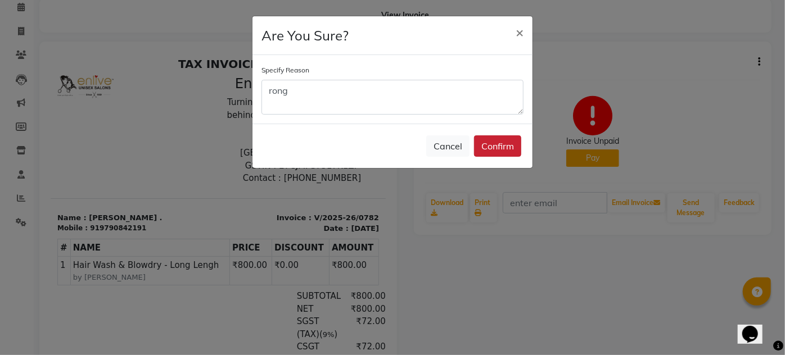
click at [478, 145] on button "Confirm" at bounding box center [497, 146] width 47 height 21
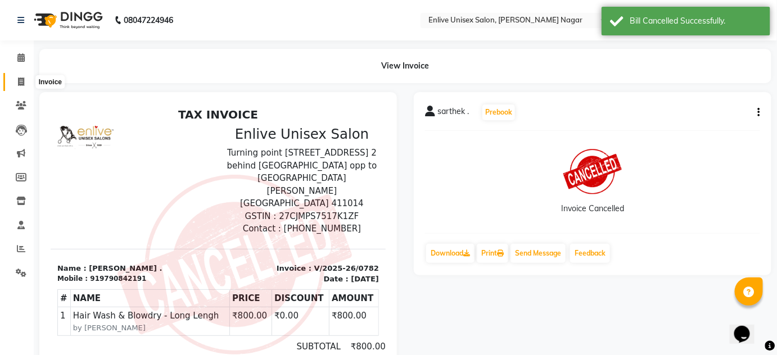
click at [18, 85] on icon at bounding box center [21, 82] width 6 height 8
select select "145"
select select "service"
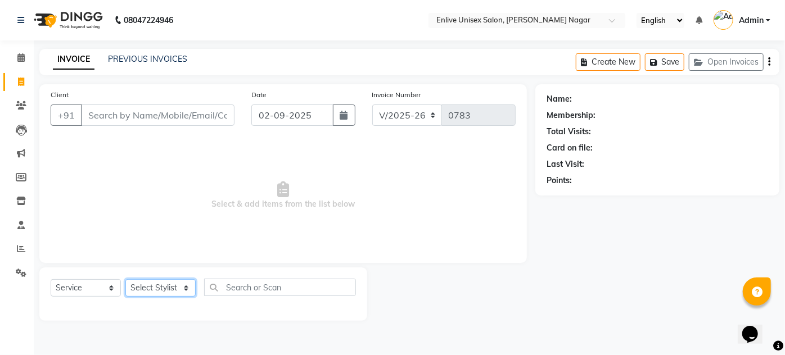
click at [133, 286] on select "Select Stylist [PERSON_NAME] [PERSON_NAME] Nitin Sir sameer [PERSON_NAME] [PERS…" at bounding box center [160, 287] width 70 height 17
select select "84222"
click at [125, 279] on select "Select Stylist [PERSON_NAME] [PERSON_NAME] Nitin Sir sameer [PERSON_NAME] [PERS…" at bounding box center [160, 287] width 70 height 17
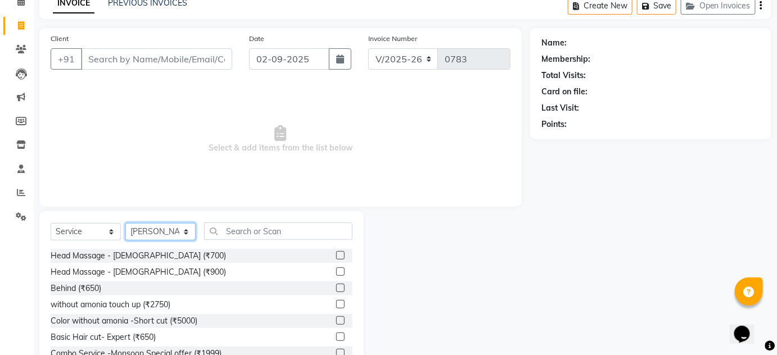
scroll to position [94, 0]
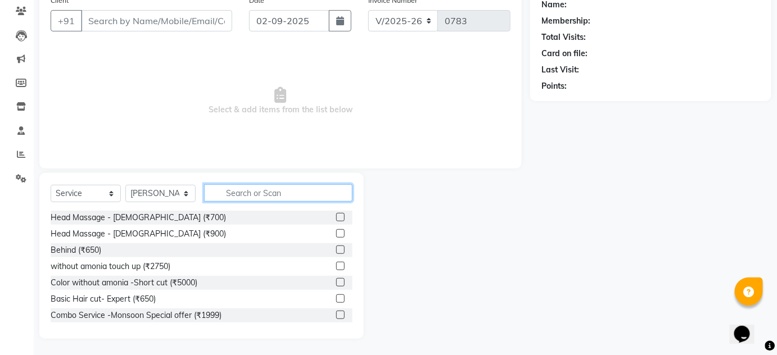
click at [238, 195] on input "text" at bounding box center [278, 192] width 148 height 17
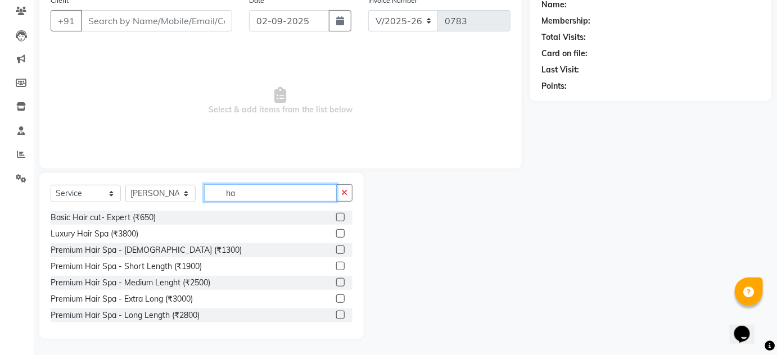
type input "h"
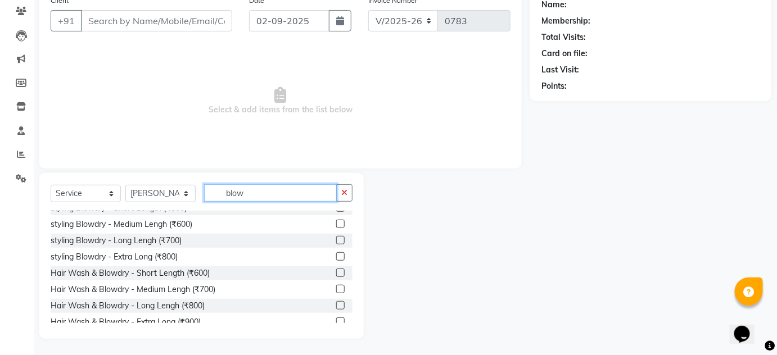
scroll to position [18, 0]
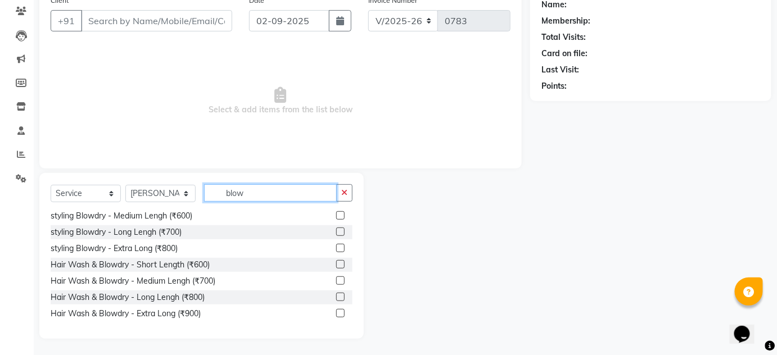
type input "blow"
click at [336, 296] on label at bounding box center [340, 297] width 8 height 8
click at [336, 296] on input "checkbox" at bounding box center [339, 297] width 7 height 7
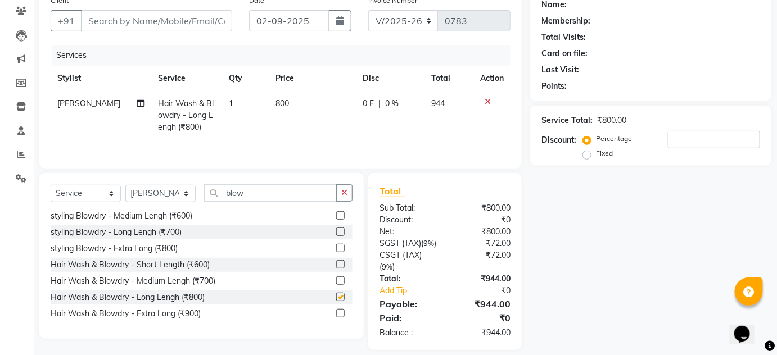
checkbox input "false"
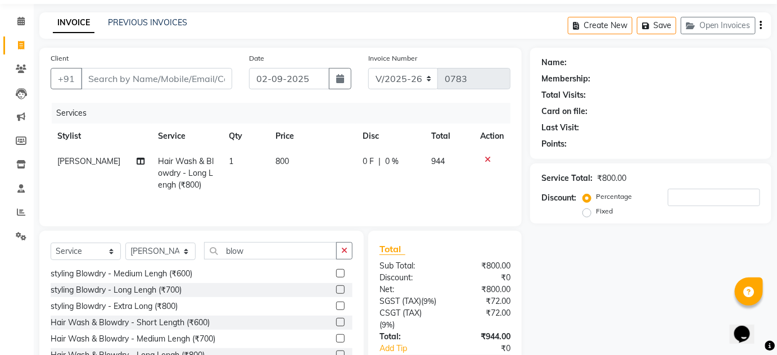
scroll to position [0, 0]
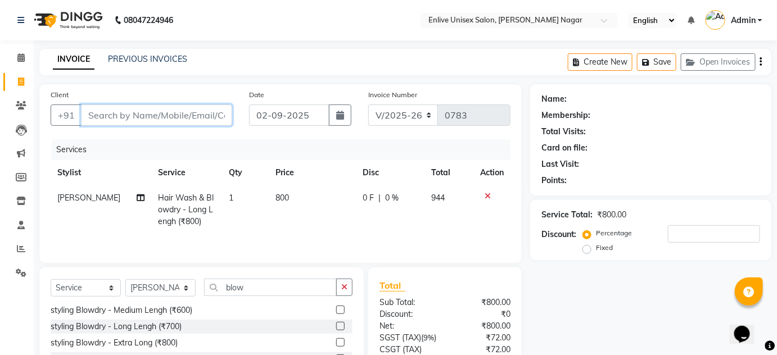
click at [97, 110] on input "Client" at bounding box center [156, 115] width 151 height 21
type input "8"
type input "0"
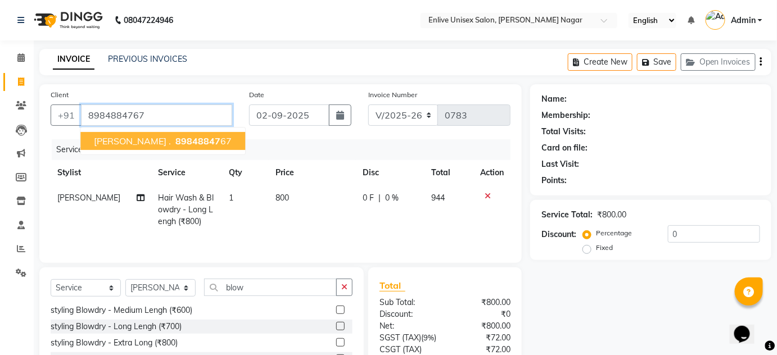
type input "8984884767"
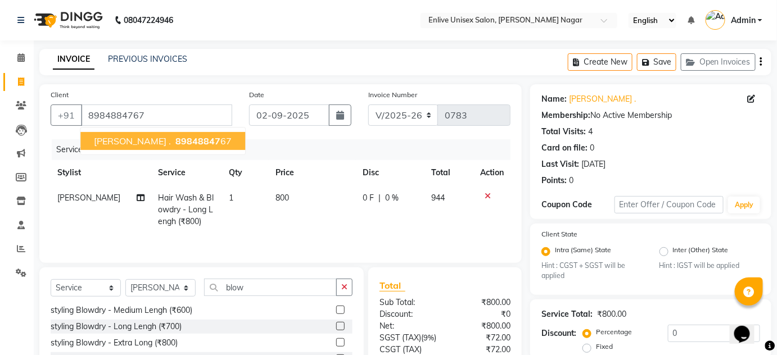
click at [175, 142] on span "89848847" at bounding box center [197, 141] width 45 height 11
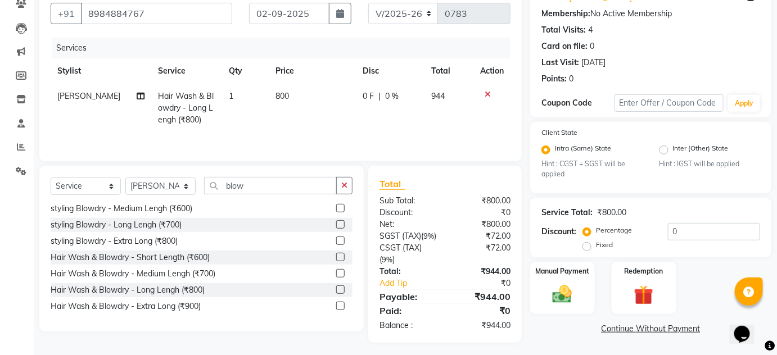
scroll to position [118, 0]
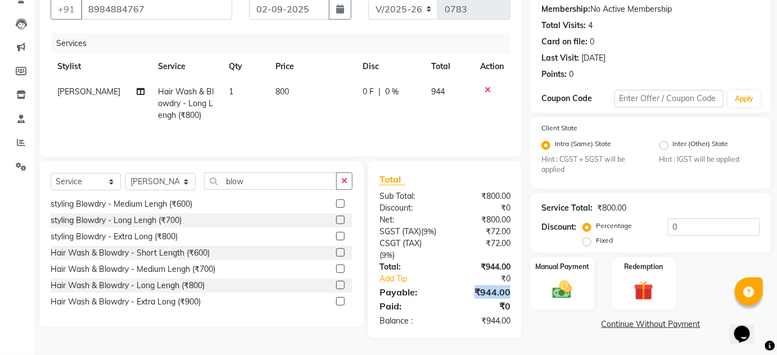
drag, startPoint x: 508, startPoint y: 292, endPoint x: 571, endPoint y: 331, distance: 73.5
click at [477, 290] on div "₹944.00" at bounding box center [482, 292] width 74 height 13
click at [567, 334] on div "Name: Sanjivini . Membership: No Active Membership Total Visits: 4 Card on file…" at bounding box center [655, 158] width 250 height 360
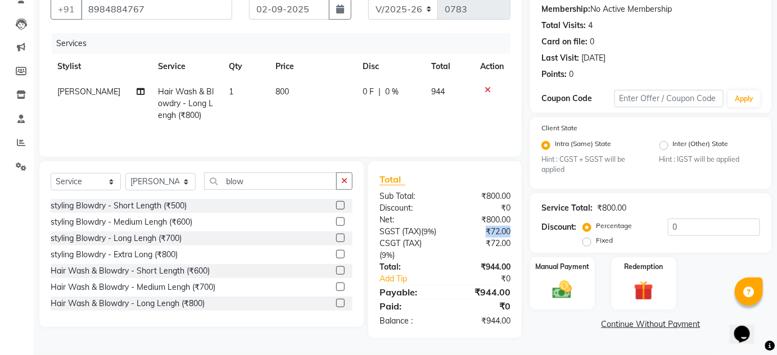
drag, startPoint x: 521, startPoint y: 216, endPoint x: 468, endPoint y: 222, distance: 53.7
click at [468, 222] on div "Total Sub Total: ₹800.00 Discount: ₹0 Net: ₹800.00 SGST (Tax) ( 9% ) ₹72.00 CSG…" at bounding box center [445, 249] width 154 height 177
click at [552, 322] on div "Name: Sanjivini . Membership: No Active Membership Total Visits: 4 Card on file…" at bounding box center [655, 158] width 250 height 360
drag, startPoint x: 477, startPoint y: 295, endPoint x: 504, endPoint y: 299, distance: 27.9
click at [504, 299] on div "Total Sub Total: ₹800.00 Discount: ₹0 Net: ₹800.00 SGST (Tax) ( 9% ) ₹72.00 CSG…" at bounding box center [445, 250] width 131 height 155
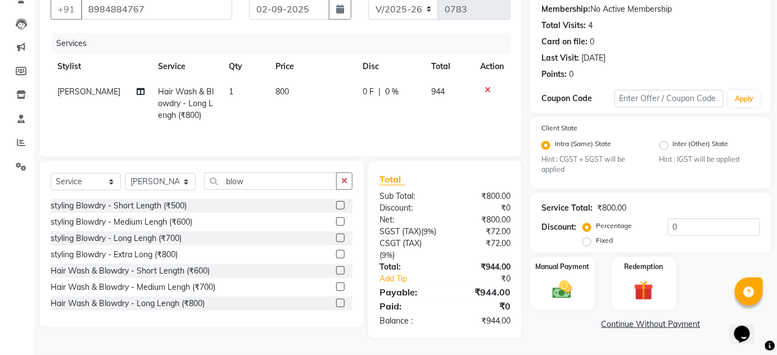
click at [534, 322] on div "Name: Sanjivini . Membership: No Active Membership Total Visits: 4 Card on file…" at bounding box center [655, 158] width 250 height 360
drag, startPoint x: 511, startPoint y: 322, endPoint x: 490, endPoint y: 319, distance: 21.0
click at [490, 319] on div "₹944.00" at bounding box center [482, 321] width 74 height 12
click at [565, 323] on div "Name: Sanjivini . Membership: No Active Membership Total Visits: 4 Card on file…" at bounding box center [655, 158] width 250 height 360
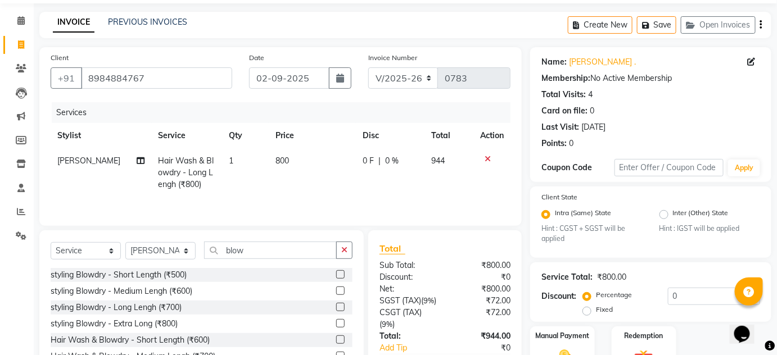
scroll to position [0, 0]
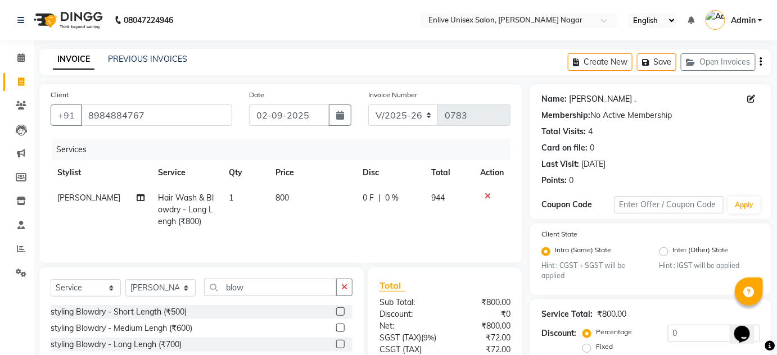
click at [586, 96] on link "Sanjivini ." at bounding box center [602, 99] width 67 height 12
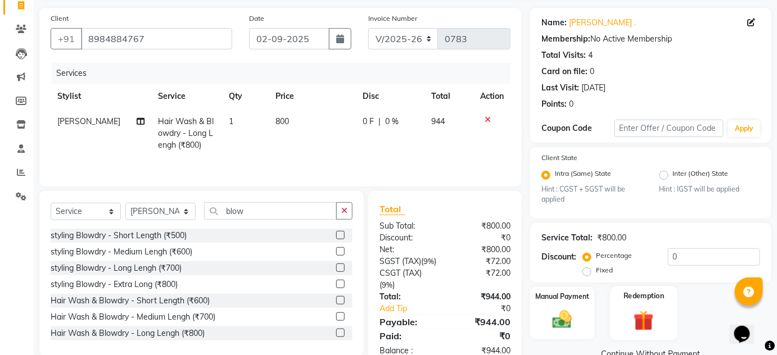
scroll to position [118, 0]
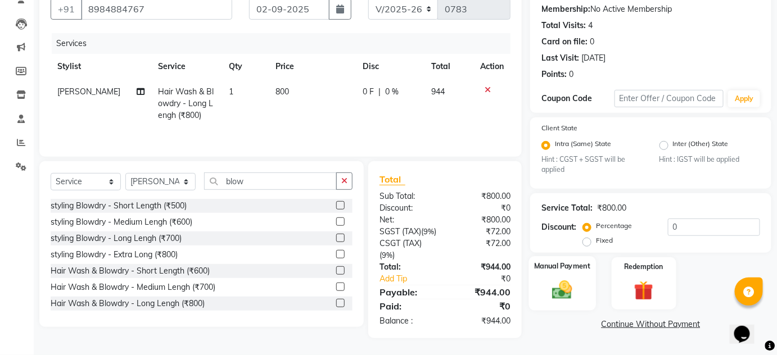
click at [540, 260] on div "Manual Payment" at bounding box center [562, 283] width 67 height 55
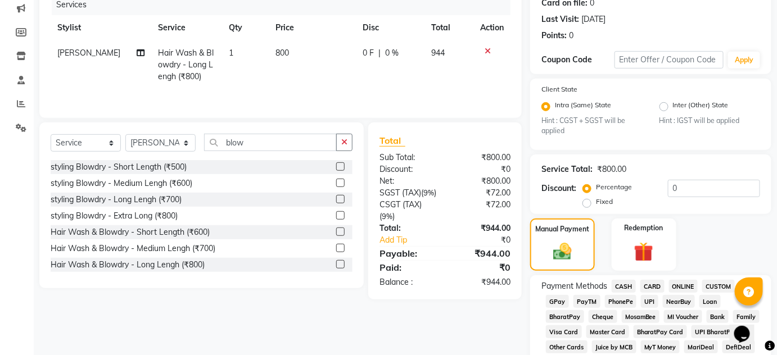
scroll to position [169, 0]
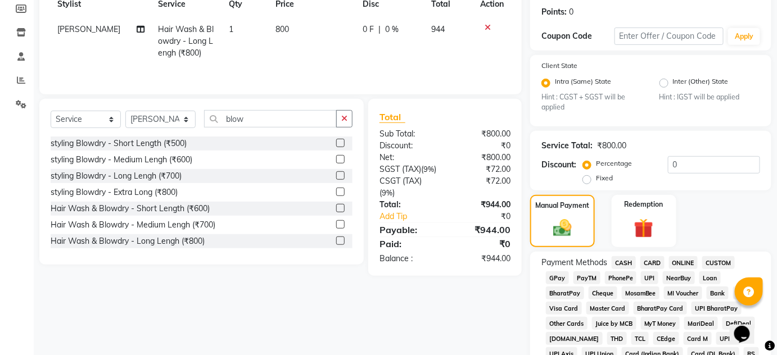
click at [627, 260] on span "CASH" at bounding box center [624, 262] width 24 height 13
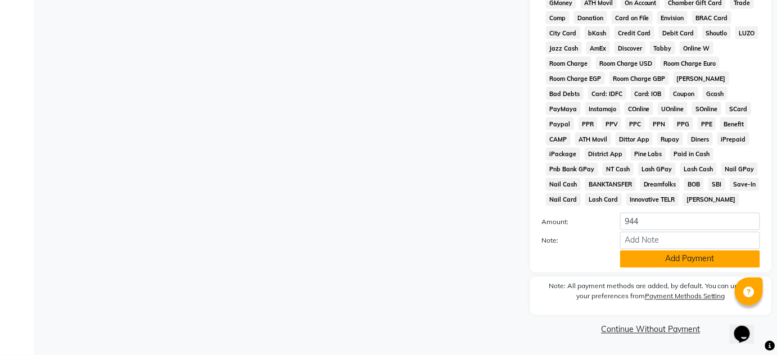
click at [698, 255] on button "Add Payment" at bounding box center [690, 259] width 140 height 17
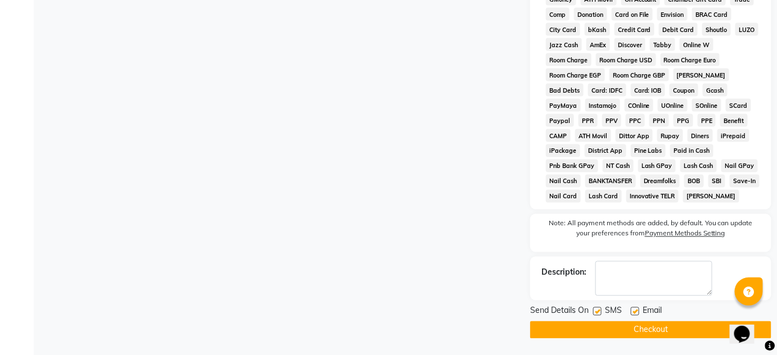
scroll to position [571, 0]
click at [579, 321] on div "Send Details On SMS Email Checkout" at bounding box center [650, 322] width 241 height 34
click at [579, 328] on button "Checkout" at bounding box center [650, 329] width 241 height 17
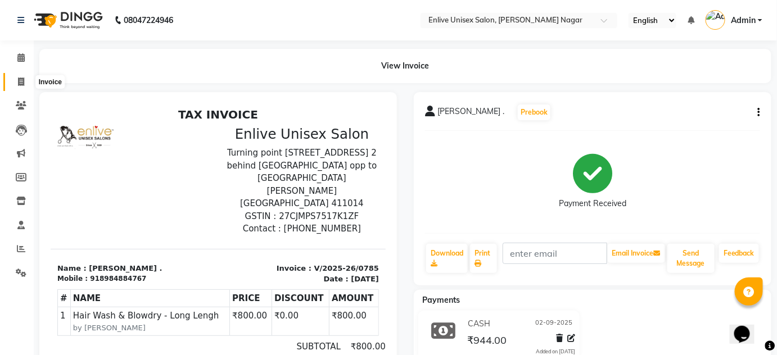
click at [18, 87] on span at bounding box center [21, 82] width 20 height 13
select select "service"
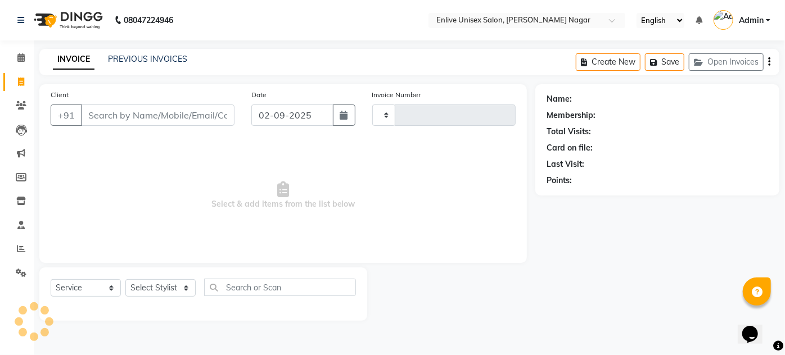
type input "0786"
select select "145"
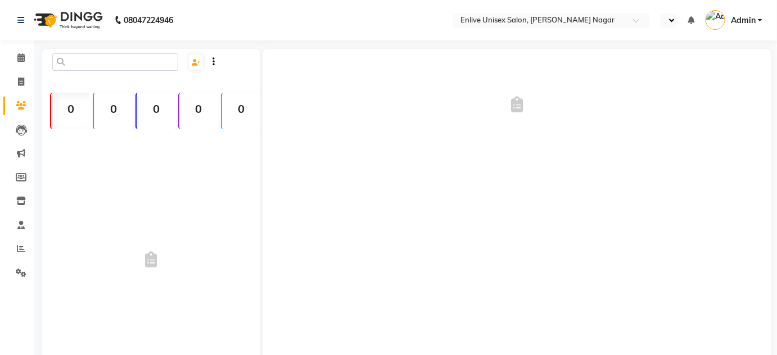
select select "en"
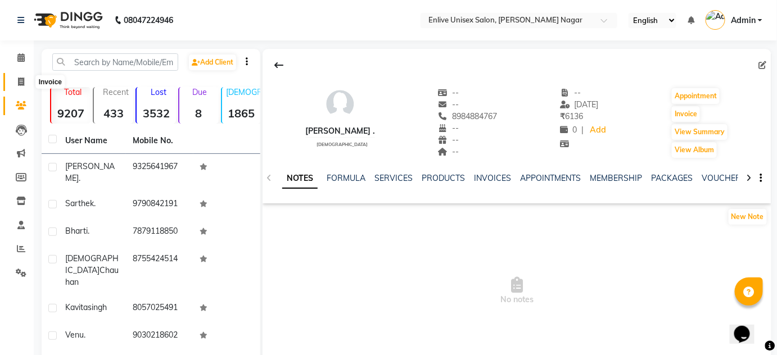
click at [17, 76] on span at bounding box center [21, 82] width 20 height 13
select select "service"
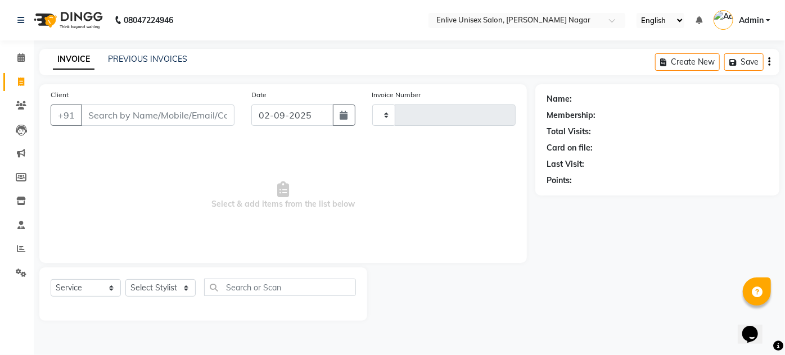
type input "0785"
select select "145"
